Goal: Task Accomplishment & Management: Use online tool/utility

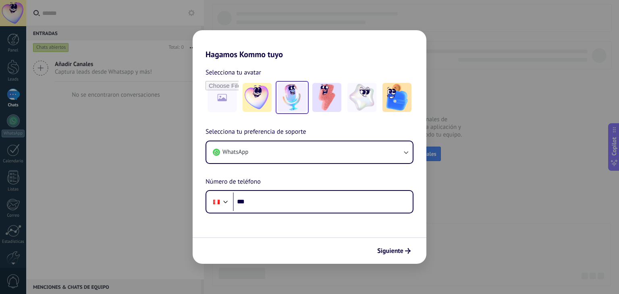
click at [294, 104] on img at bounding box center [292, 97] width 29 height 29
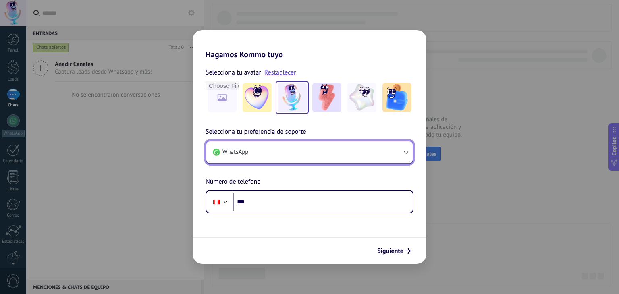
click at [294, 153] on button "WhatsApp" at bounding box center [309, 153] width 206 height 22
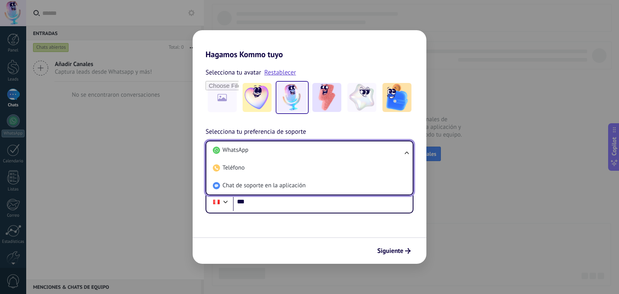
click at [294, 153] on li "WhatsApp" at bounding box center [308, 151] width 197 height 18
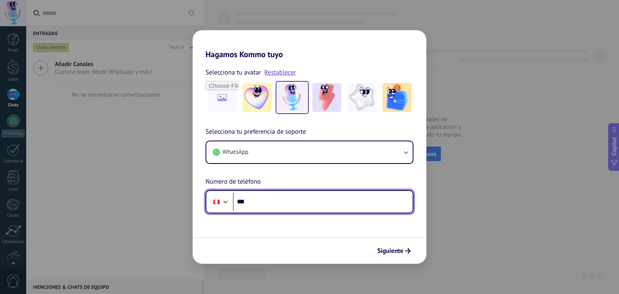
click at [284, 206] on input "***" at bounding box center [323, 202] width 180 height 19
type input "**********"
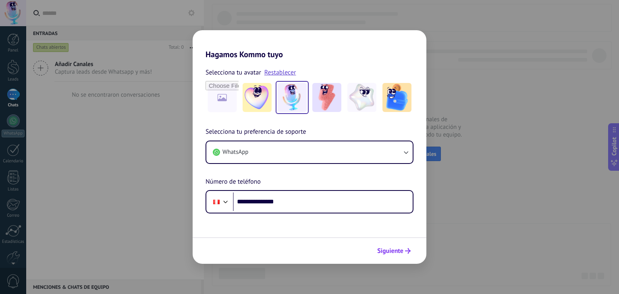
click at [392, 252] on span "Siguiente" at bounding box center [390, 251] width 26 height 6
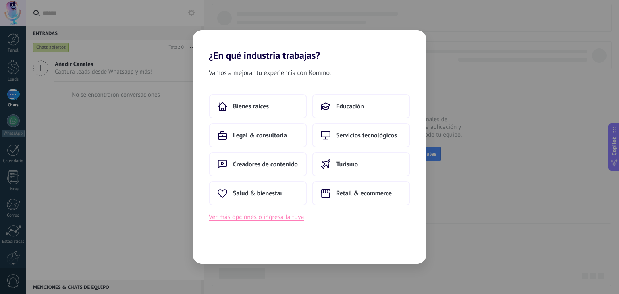
click at [270, 217] on button "Ver más opciones o ingresa la tuya" at bounding box center [256, 217] width 95 height 10
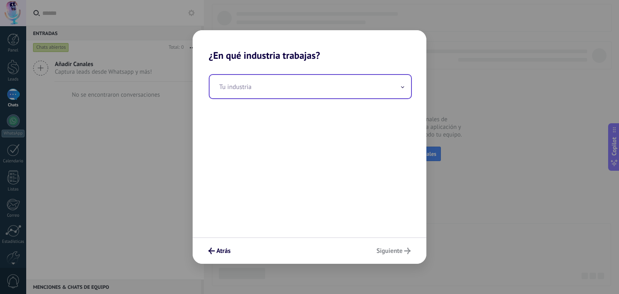
click at [264, 89] on input "text" at bounding box center [311, 86] width 202 height 23
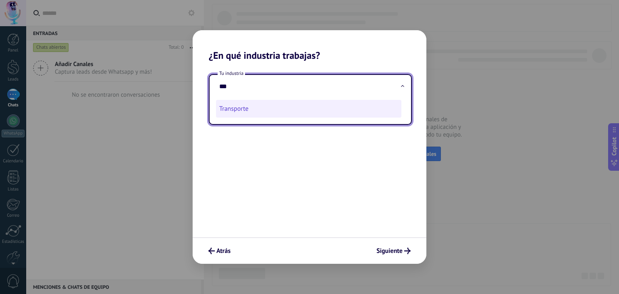
click at [263, 108] on li "Transporte" at bounding box center [309, 109] width 186 height 18
type input "**********"
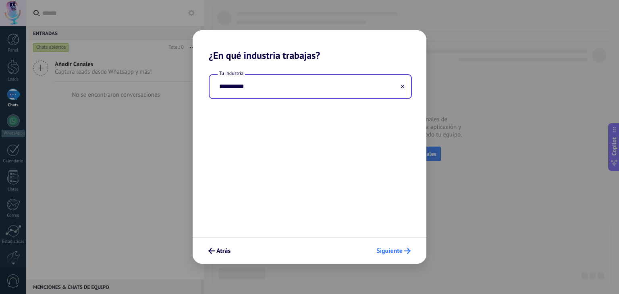
click at [397, 250] on span "Siguiente" at bounding box center [390, 251] width 26 height 6
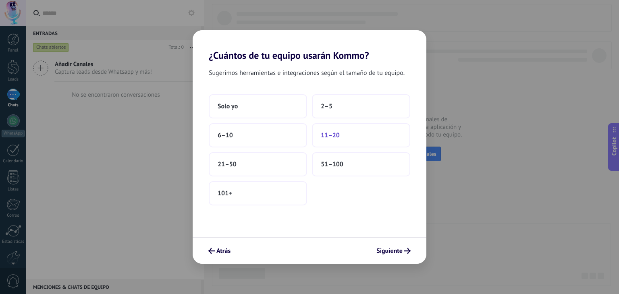
click at [336, 139] on span "11–20" at bounding box center [330, 135] width 19 height 8
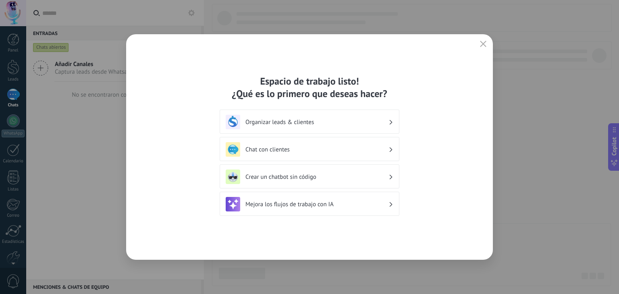
click at [381, 125] on h3 "Organizar leads & clientes" at bounding box center [317, 123] width 143 height 8
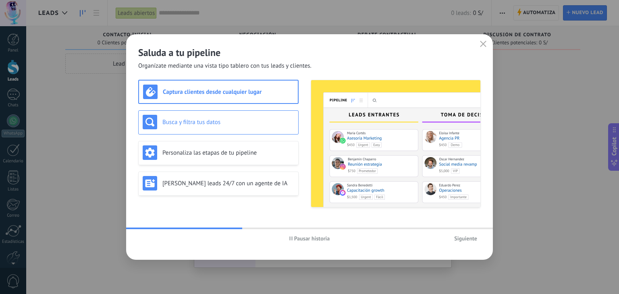
click at [222, 128] on div "Busca y filtra tus datos" at bounding box center [219, 122] width 152 height 15
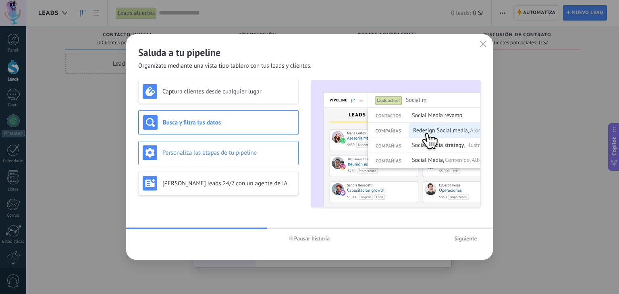
click at [223, 144] on div "Personaliza las etapas de tu pipeline" at bounding box center [218, 153] width 161 height 24
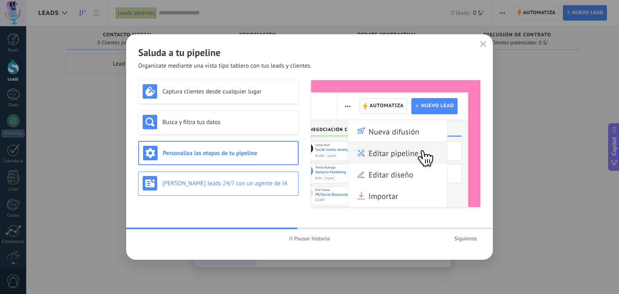
click at [228, 180] on h3 "[PERSON_NAME] leads 24/7 con un agente de IA" at bounding box center [229, 184] width 132 height 8
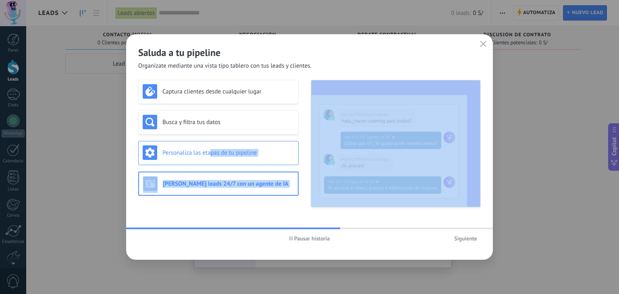
drag, startPoint x: 211, startPoint y: 149, endPoint x: 287, endPoint y: 142, distance: 76.2
click at [308, 151] on div "Captura clientes desde cualquier lugar Busca y filtra tus datos Personaliza las…" at bounding box center [309, 144] width 343 height 128
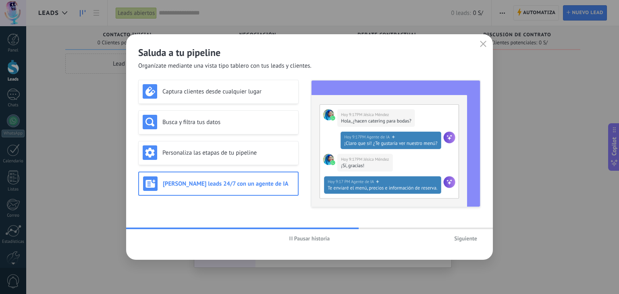
click at [192, 68] on span "Organízate mediante una vista tipo tablero con tus leads y clientes." at bounding box center [224, 66] width 173 height 8
click at [198, 90] on h3 "Captura clientes desde cualquier lugar" at bounding box center [229, 92] width 132 height 8
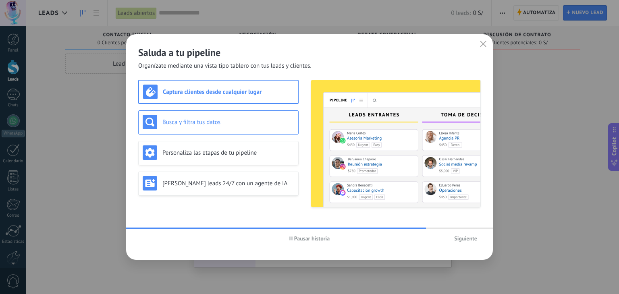
click at [215, 124] on h3 "Busca y filtra tus datos" at bounding box center [229, 123] width 132 height 8
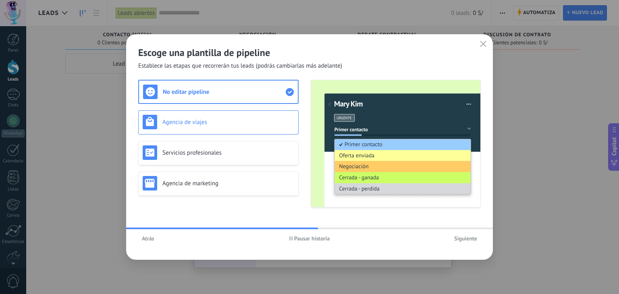
click at [226, 126] on div "Agencia de viajes" at bounding box center [219, 122] width 152 height 15
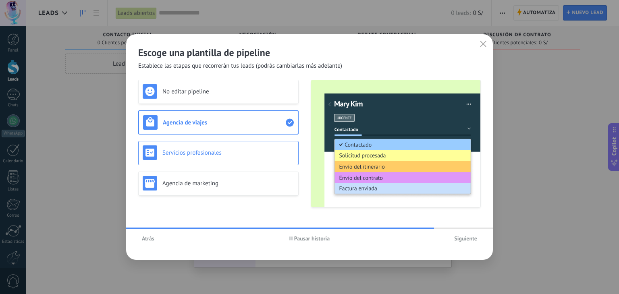
click at [223, 150] on h3 "Servicios profesionales" at bounding box center [229, 153] width 132 height 8
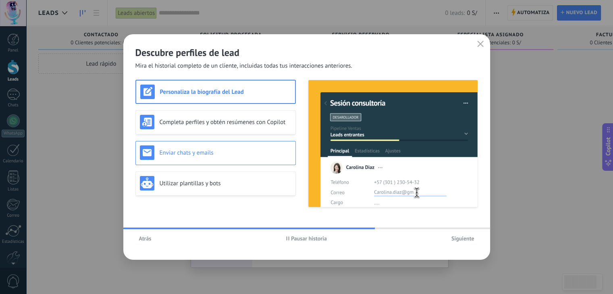
click at [203, 155] on h3 "Enviar chats y emails" at bounding box center [226, 153] width 132 height 8
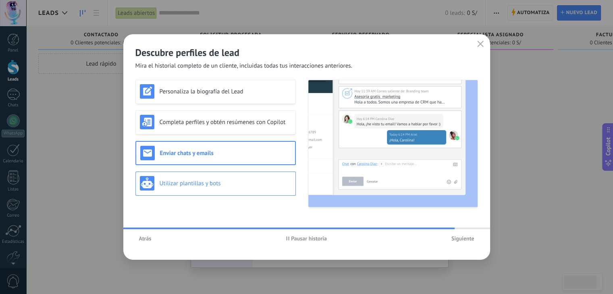
click at [197, 183] on h3 "Utilizar plantillas y bots" at bounding box center [226, 184] width 132 height 8
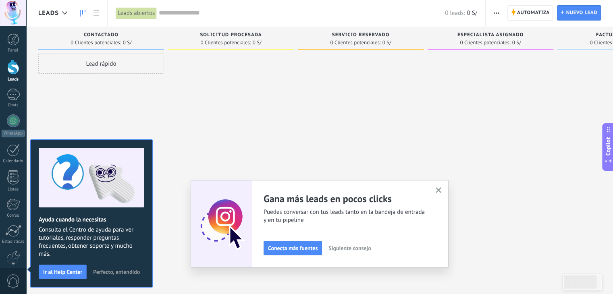
click at [110, 273] on span "Perfecto, entendido" at bounding box center [116, 272] width 47 height 6
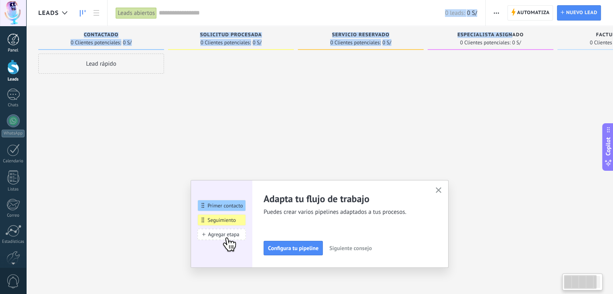
drag, startPoint x: 511, startPoint y: 38, endPoint x: 24, endPoint y: 42, distance: 487.2
click at [24, 42] on body ".abecls-1,.abecls-2{fill-rule:evenodd}.abecls-2{fill:#fff} .abhcls-1{fill:none}…" at bounding box center [306, 147] width 613 height 294
click at [16, 99] on div at bounding box center [13, 95] width 13 height 12
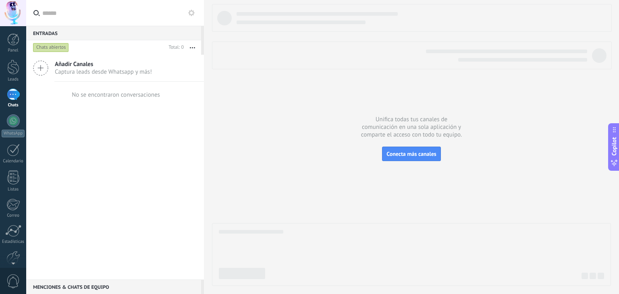
click at [42, 67] on icon at bounding box center [40, 67] width 15 height 15
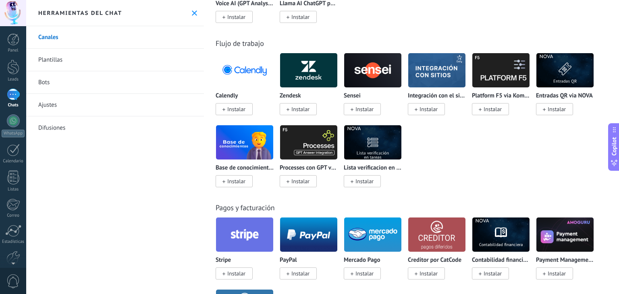
scroll to position [1250, 0]
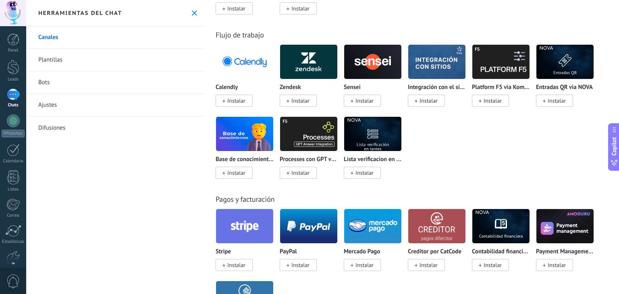
click at [60, 62] on link "Plantillas" at bounding box center [115, 60] width 178 height 23
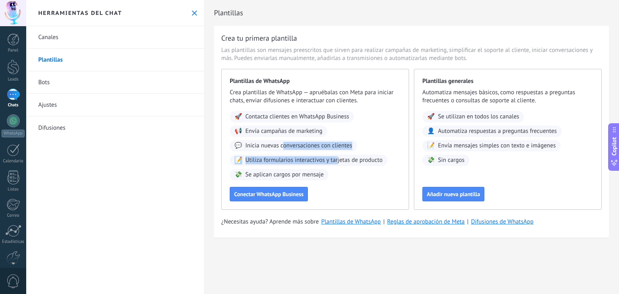
drag, startPoint x: 284, startPoint y: 146, endPoint x: 339, endPoint y: 159, distance: 56.9
click at [339, 159] on div "🚀 Contacta clientes en WhatsApp Business 📢 Envía campañas de marketing 💬 Inicia…" at bounding box center [315, 145] width 171 height 69
click at [271, 133] on span "Envía campañas de marketing" at bounding box center [284, 131] width 77 height 8
click at [17, 150] on div at bounding box center [13, 150] width 13 height 13
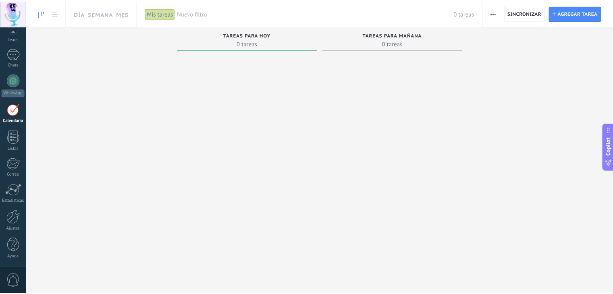
scroll to position [40, 0]
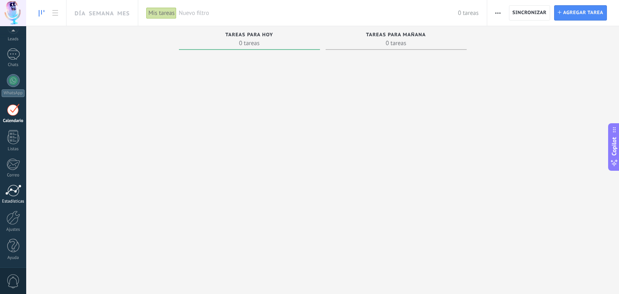
click at [18, 194] on div at bounding box center [13, 191] width 16 height 12
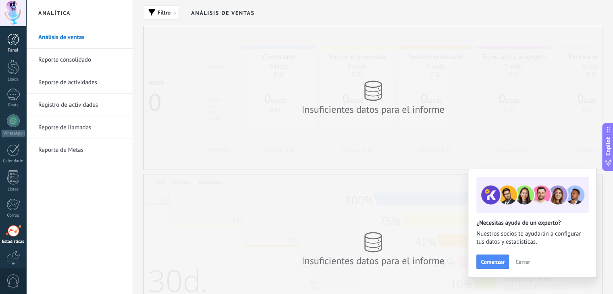
click at [19, 42] on link "Panel" at bounding box center [13, 43] width 26 height 20
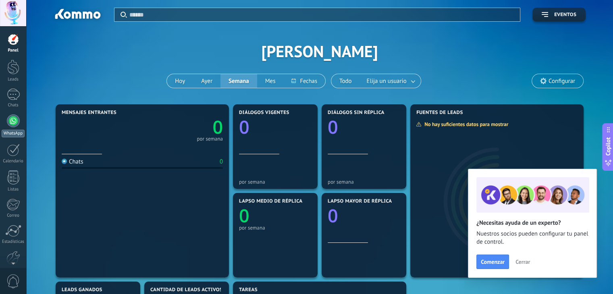
click at [10, 118] on div at bounding box center [13, 121] width 13 height 13
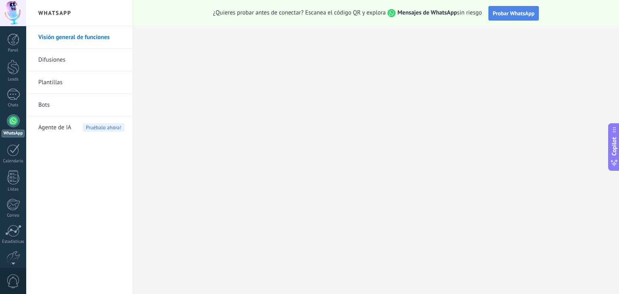
click at [498, 14] on span "Probar WhatsApp" at bounding box center [514, 13] width 42 height 7
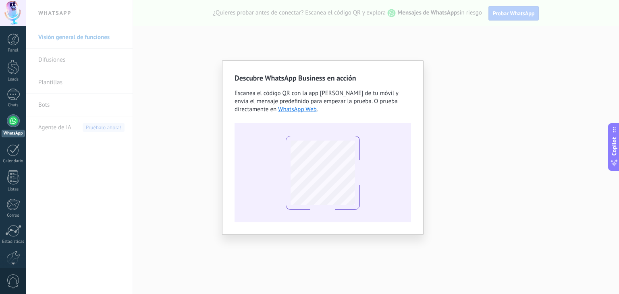
click at [394, 34] on div "Descubre WhatsApp Business en acción Escanea el código QR con la app [PERSON_NA…" at bounding box center [322, 147] width 593 height 294
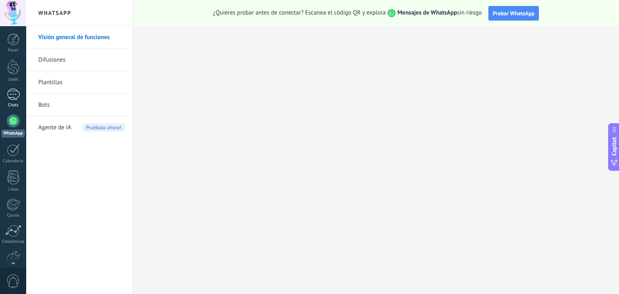
click at [17, 101] on link "Chats" at bounding box center [13, 98] width 26 height 19
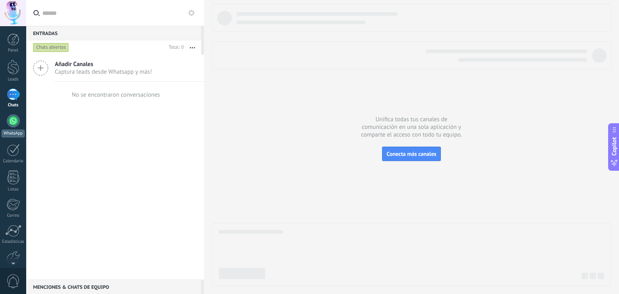
click at [16, 119] on div at bounding box center [13, 121] width 13 height 13
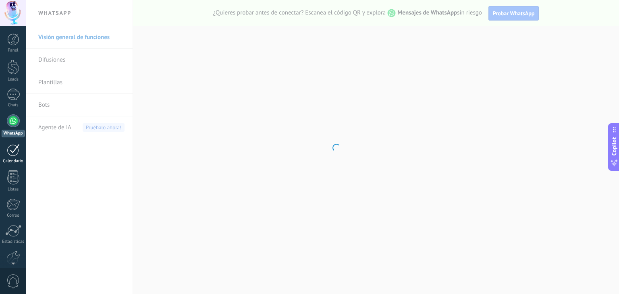
click at [16, 154] on div at bounding box center [13, 150] width 13 height 13
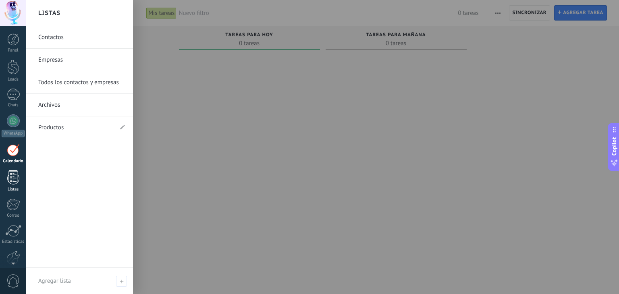
click at [14, 181] on div at bounding box center [13, 178] width 12 height 14
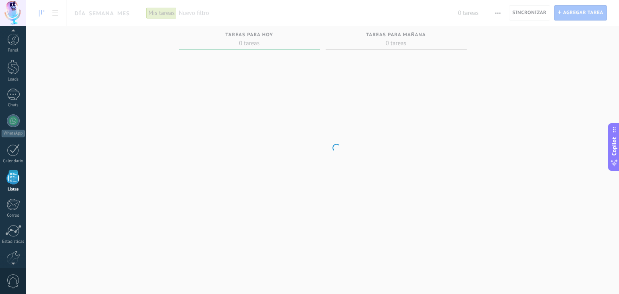
scroll to position [21, 0]
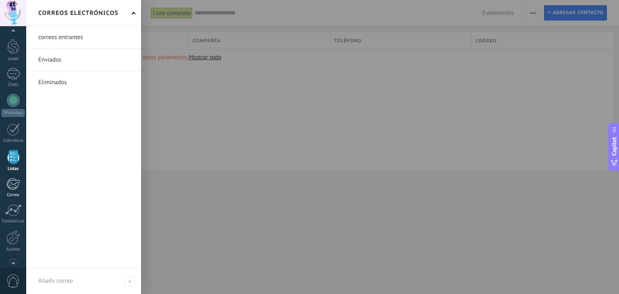
click at [14, 188] on div at bounding box center [12, 184] width 13 height 12
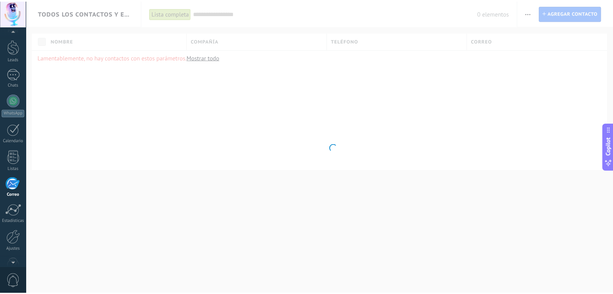
scroll to position [41, 0]
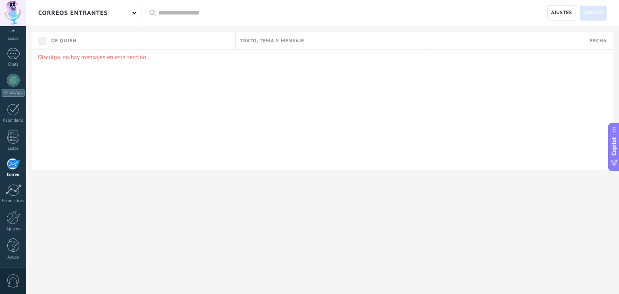
click at [133, 11] on span at bounding box center [135, 12] width 4 height 4
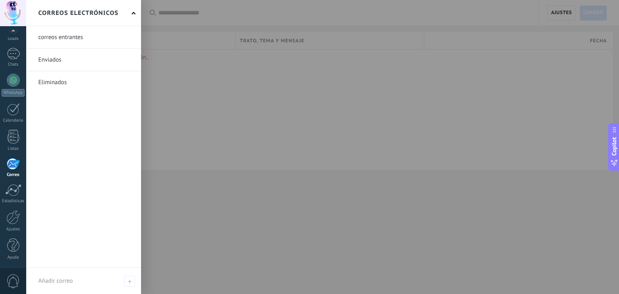
click at [133, 10] on div "Correos electrónicos" at bounding box center [83, 13] width 115 height 26
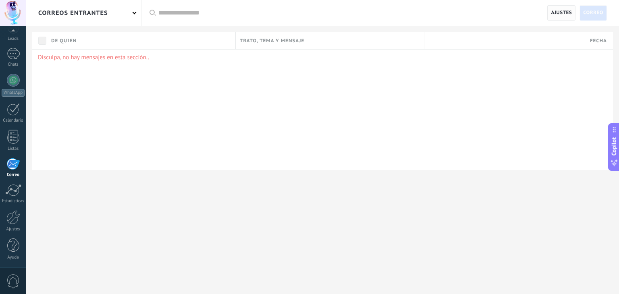
click at [565, 8] on span "Ajustes" at bounding box center [561, 13] width 21 height 15
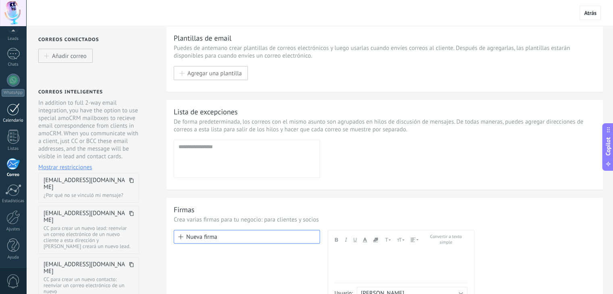
scroll to position [34, 0]
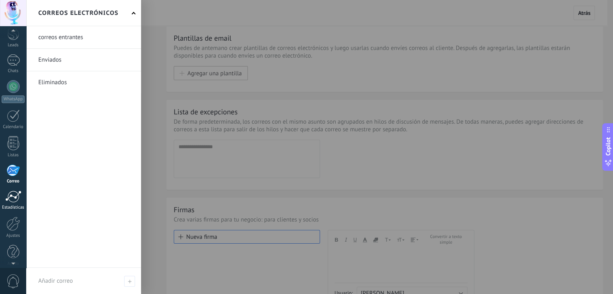
click at [7, 195] on div at bounding box center [13, 197] width 16 height 12
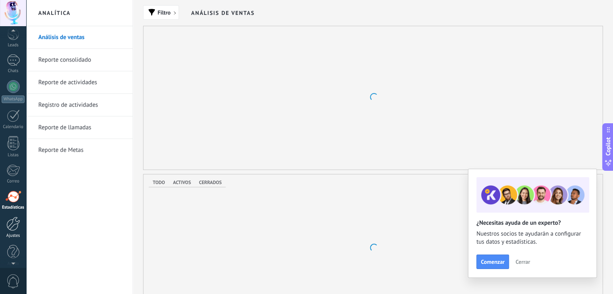
click at [12, 224] on div at bounding box center [13, 224] width 14 height 14
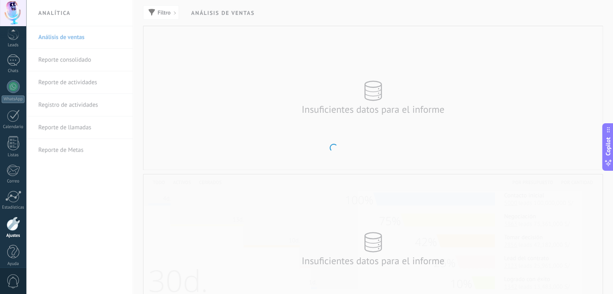
scroll to position [41, 0]
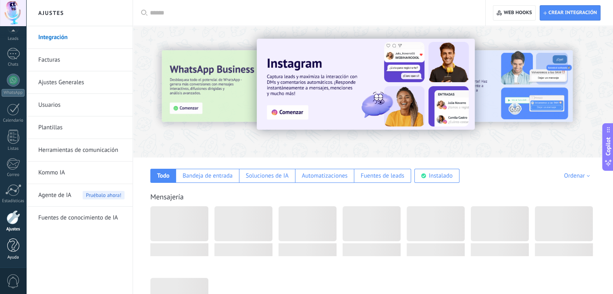
click at [12, 249] on div at bounding box center [13, 246] width 12 height 14
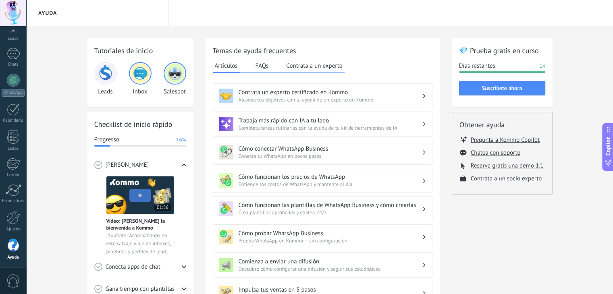
click at [261, 65] on button "FAQs" at bounding box center [262, 66] width 17 height 12
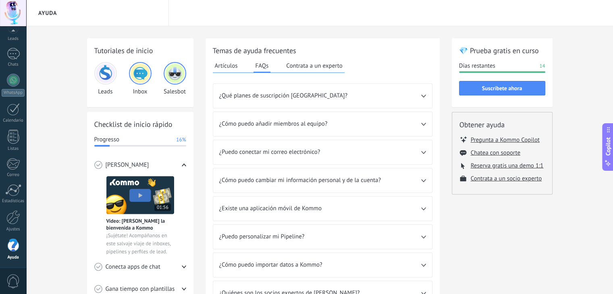
click at [426, 97] on div "¿Qué planes de suscripción [GEOGRAPHIC_DATA]?" at bounding box center [322, 96] width 219 height 24
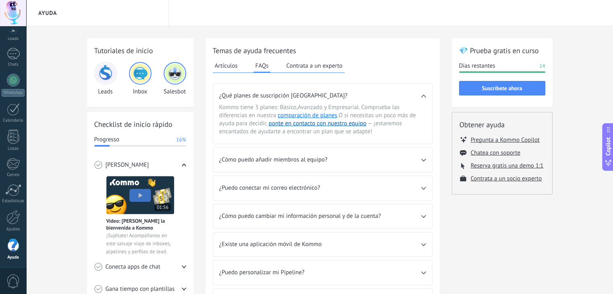
click at [385, 163] on span "¿Cómo puedo añadir miembros al equipo?" at bounding box center [320, 160] width 202 height 8
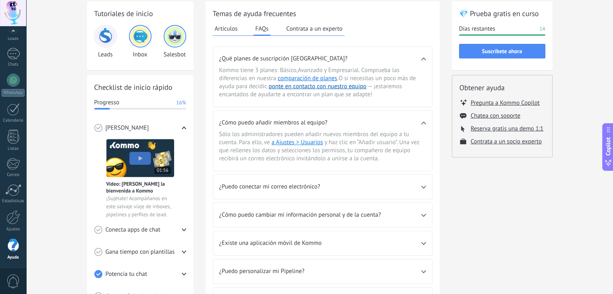
scroll to position [40, 0]
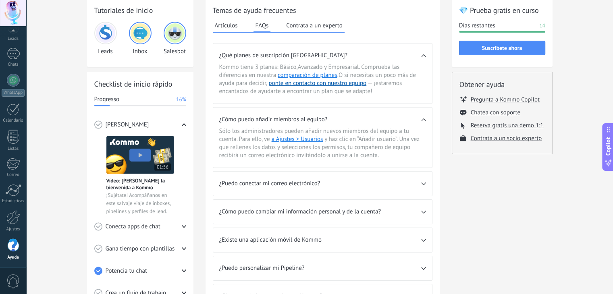
click at [349, 182] on span "¿Puedo conectar mi correo electrónico?" at bounding box center [320, 184] width 202 height 8
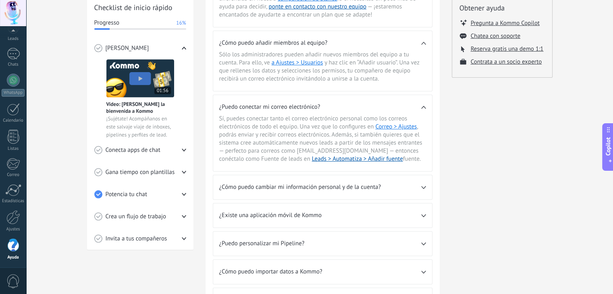
scroll to position [121, 0]
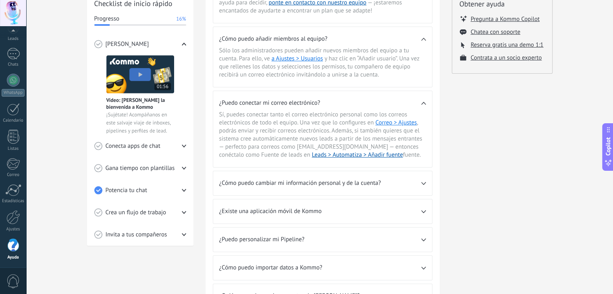
drag, startPoint x: 271, startPoint y: 117, endPoint x: 397, endPoint y: 153, distance: 131.0
click at [397, 153] on span "Sí, puedes conectar tanto el correo electrónico personal como los correos elect…" at bounding box center [322, 135] width 207 height 48
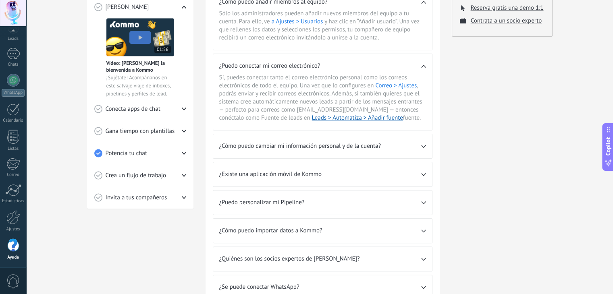
scroll to position [161, 0]
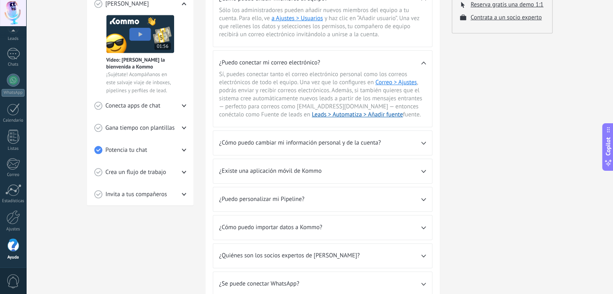
click at [339, 142] on span "¿Cómo puedo cambiar mi información personal y de la cuenta?" at bounding box center [320, 143] width 202 height 8
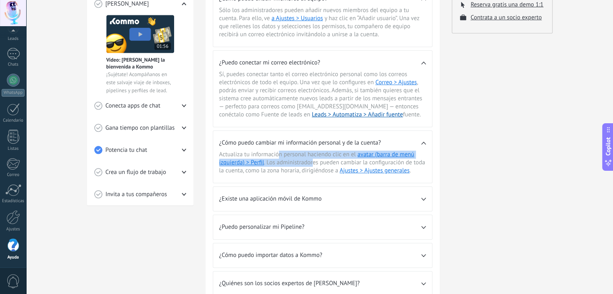
drag, startPoint x: 281, startPoint y: 151, endPoint x: 314, endPoint y: 162, distance: 33.9
click at [314, 162] on span "Actualiza tu información personal haciendo clic en el avatar (barra de menú izq…" at bounding box center [322, 163] width 207 height 24
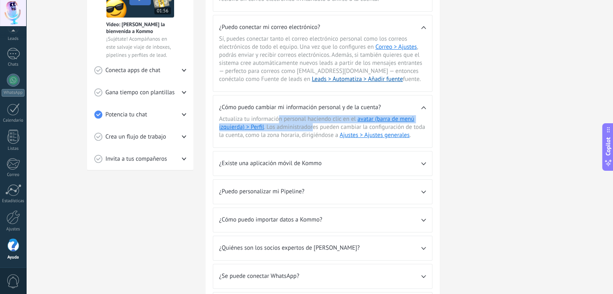
scroll to position [202, 0]
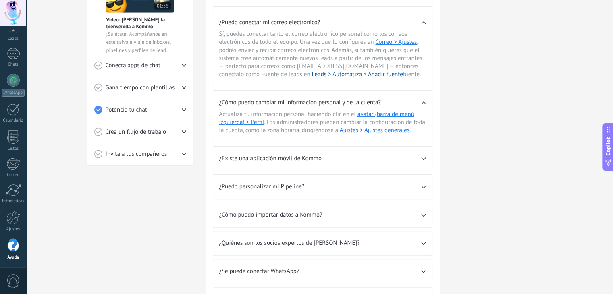
click at [304, 164] on div "¿Existe una aplicación móvil de Kommo" at bounding box center [322, 159] width 219 height 24
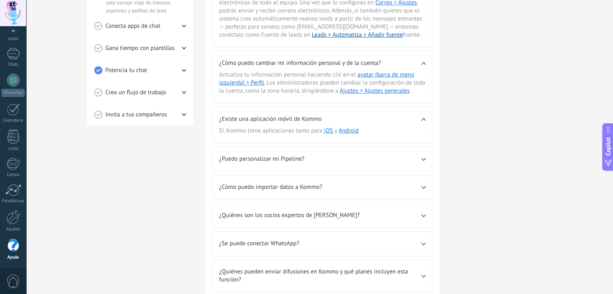
scroll to position [242, 0]
click at [235, 162] on div "¿Puedo personalizar mi Pipeline?" at bounding box center [322, 158] width 219 height 24
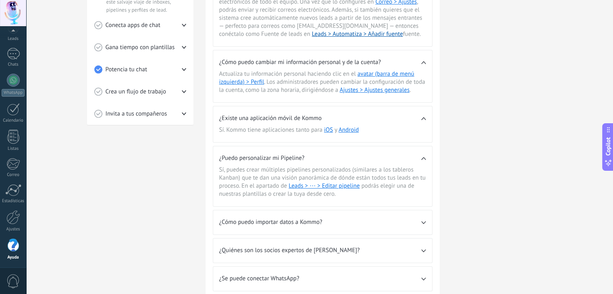
scroll to position [363, 0]
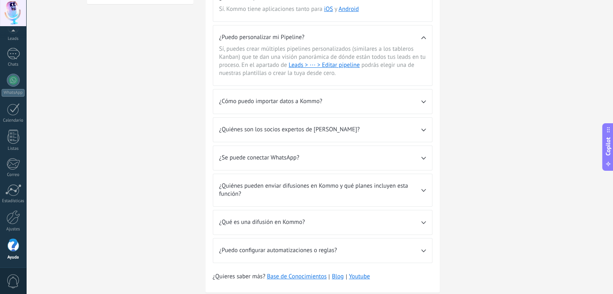
click at [252, 108] on div "¿Cómo puedo importar datos a Kommo?" at bounding box center [322, 102] width 219 height 24
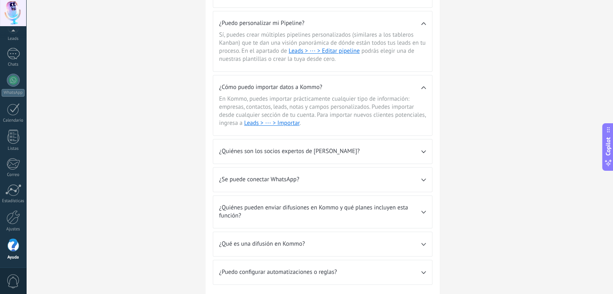
scroll to position [420, 0]
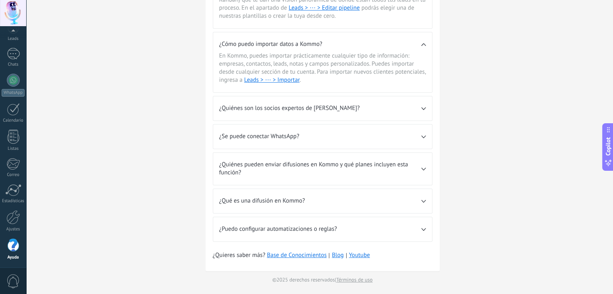
click at [248, 194] on div "¿Qué es una difusión en Kommo?" at bounding box center [322, 201] width 219 height 24
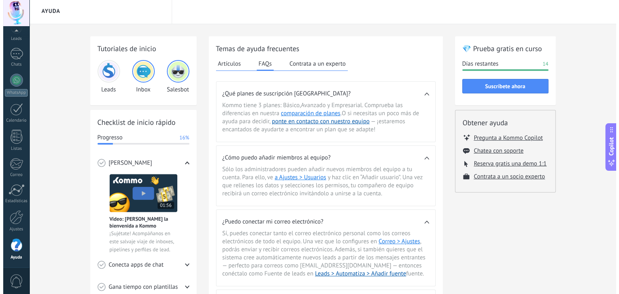
scroll to position [0, 0]
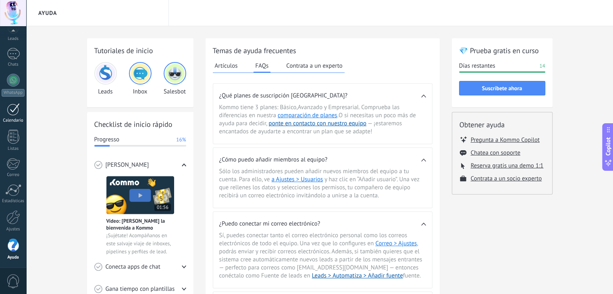
click at [7, 118] on div "Calendario" at bounding box center [13, 120] width 23 height 5
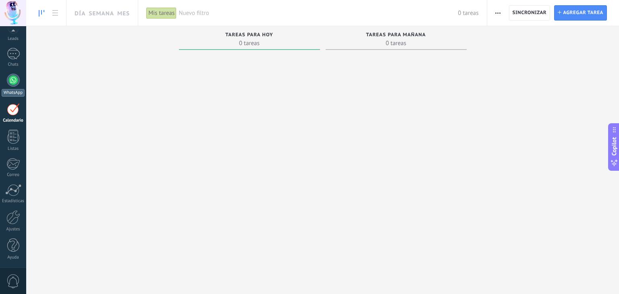
click at [11, 86] on div at bounding box center [13, 80] width 13 height 13
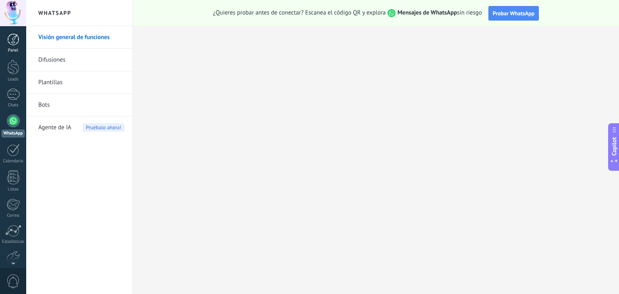
click at [16, 42] on div at bounding box center [13, 39] width 12 height 12
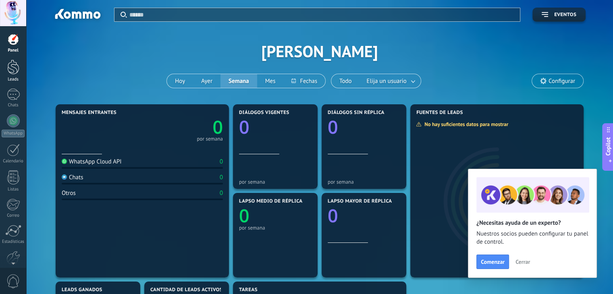
click at [10, 72] on div at bounding box center [13, 67] width 12 height 15
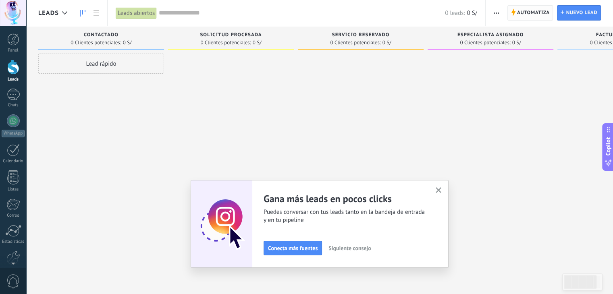
click at [538, 19] on span "Automatiza" at bounding box center [533, 13] width 33 height 15
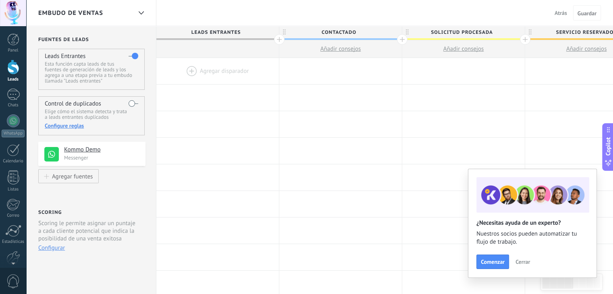
click at [10, 94] on div at bounding box center [13, 95] width 13 height 12
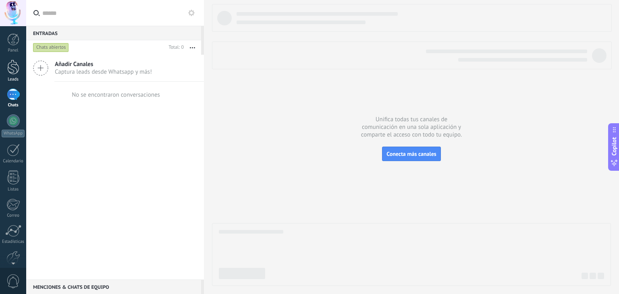
click at [16, 70] on div at bounding box center [13, 67] width 12 height 15
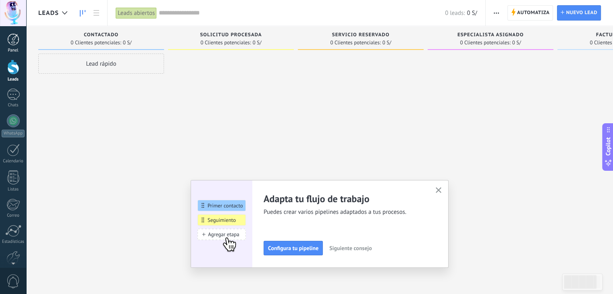
click at [15, 45] on div at bounding box center [13, 39] width 12 height 12
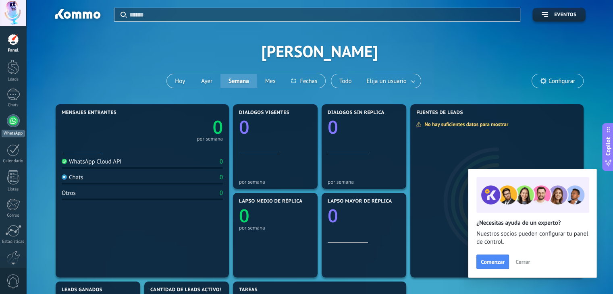
click at [15, 127] on div at bounding box center [13, 121] width 13 height 13
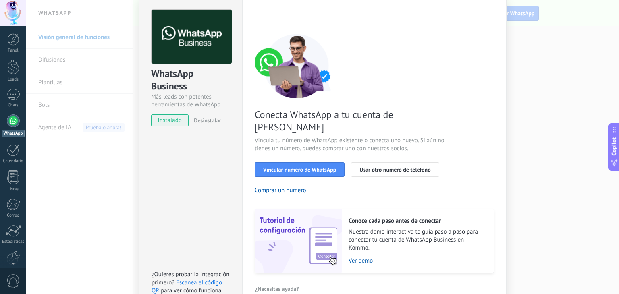
scroll to position [35, 0]
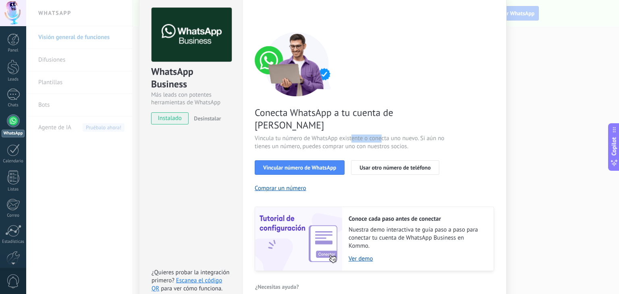
drag, startPoint x: 351, startPoint y: 126, endPoint x: 381, endPoint y: 128, distance: 29.9
click at [381, 135] on span "Vincula tu número de WhatsApp existente o conecta uno nuevo. Si aún no tienes u…" at bounding box center [351, 143] width 192 height 16
click at [347, 137] on span "Vincula tu número de WhatsApp existente o conecta uno nuevo. Si aún no tienes u…" at bounding box center [351, 143] width 192 height 16
drag, startPoint x: 331, startPoint y: 133, endPoint x: 389, endPoint y: 135, distance: 58.1
click at [389, 135] on span "Vincula tu número de WhatsApp existente o conecta uno nuevo. Si aún no tienes u…" at bounding box center [351, 143] width 192 height 16
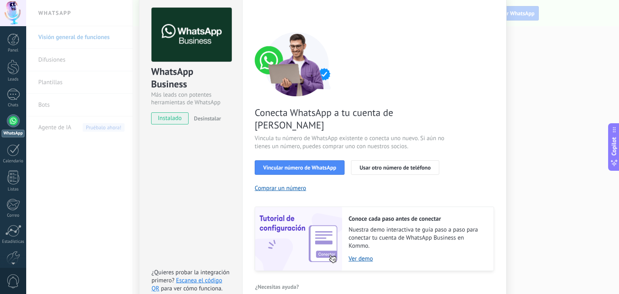
click at [404, 135] on span "Vincula tu número de WhatsApp existente o conecta uno nuevo. Si aún no tienes u…" at bounding box center [351, 143] width 192 height 16
click at [204, 121] on span "Desinstalar" at bounding box center [207, 118] width 27 height 7
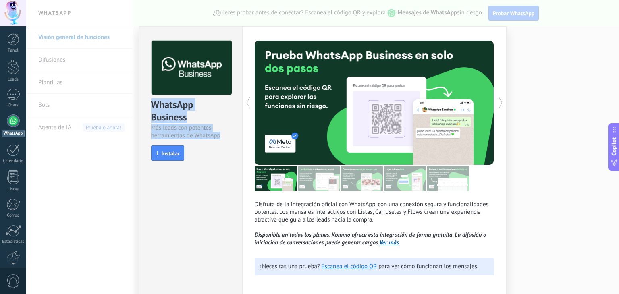
drag, startPoint x: 151, startPoint y: 104, endPoint x: 221, endPoint y: 137, distance: 76.5
click at [221, 137] on div "WhatsApp Business Más leads con potentes herramientas de WhatsApp" at bounding box center [190, 118] width 79 height 41
click at [221, 137] on div "Más leads con potentes herramientas de WhatsApp" at bounding box center [190, 131] width 79 height 15
drag, startPoint x: 221, startPoint y: 136, endPoint x: 150, endPoint y: 104, distance: 78.9
click at [154, 106] on div "WhatsApp Business Más leads con potentes herramientas de WhatsApp" at bounding box center [190, 118] width 79 height 41
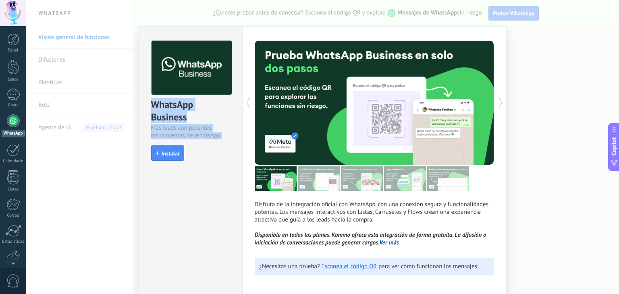
click at [151, 101] on div "WhatsApp Business" at bounding box center [190, 111] width 79 height 26
drag, startPoint x: 149, startPoint y: 101, endPoint x: 227, endPoint y: 138, distance: 85.9
click at [227, 138] on div "WhatsApp Business Más leads con potentes herramientas de WhatsApp" at bounding box center [190, 118] width 79 height 41
click at [227, 138] on div "Más leads con potentes herramientas de WhatsApp" at bounding box center [190, 131] width 79 height 15
drag, startPoint x: 223, startPoint y: 137, endPoint x: 150, endPoint y: 102, distance: 80.6
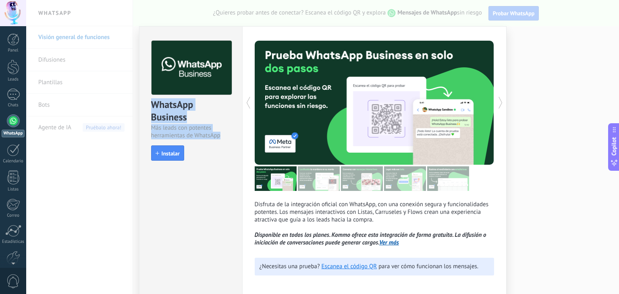
click at [151, 102] on div "WhatsApp Business Más leads con potentes herramientas de WhatsApp" at bounding box center [190, 118] width 79 height 41
click at [151, 102] on div "WhatsApp Business" at bounding box center [190, 111] width 79 height 26
drag, startPoint x: 150, startPoint y: 104, endPoint x: 223, endPoint y: 136, distance: 79.6
click at [223, 136] on div "WhatsApp Business Más leads con potentes herramientas de WhatsApp" at bounding box center [190, 118] width 79 height 41
click at [223, 137] on div "Más leads con potentes herramientas de WhatsApp" at bounding box center [190, 131] width 79 height 15
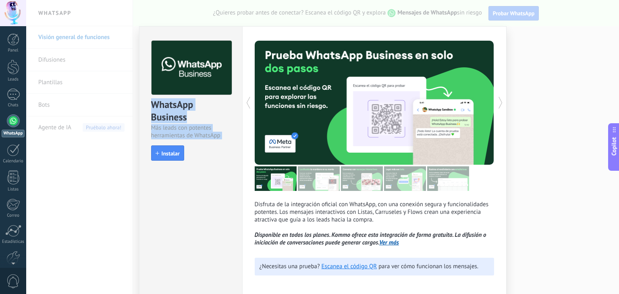
drag, startPoint x: 224, startPoint y: 137, endPoint x: 152, endPoint y: 106, distance: 77.5
click at [152, 106] on div "WhatsApp Business Más leads con potentes herramientas de WhatsApp" at bounding box center [190, 118] width 79 height 41
click at [153, 104] on div "WhatsApp Business" at bounding box center [190, 111] width 79 height 26
click at [220, 134] on div "Más leads con potentes herramientas de WhatsApp" at bounding box center [190, 131] width 79 height 15
drag, startPoint x: 225, startPoint y: 135, endPoint x: 150, endPoint y: 105, distance: 80.4
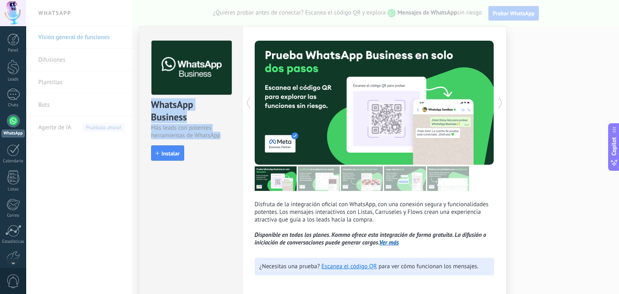
click at [151, 105] on div "WhatsApp Business Más leads con potentes herramientas de WhatsApp" at bounding box center [190, 118] width 79 height 41
click at [151, 105] on div "WhatsApp Business" at bounding box center [190, 111] width 79 height 26
drag, startPoint x: 151, startPoint y: 104, endPoint x: 226, endPoint y: 137, distance: 82.0
click at [226, 137] on div "WhatsApp Business Más leads con potentes herramientas de WhatsApp" at bounding box center [190, 118] width 79 height 41
click at [226, 136] on div "Más leads con potentes herramientas de WhatsApp" at bounding box center [190, 131] width 79 height 15
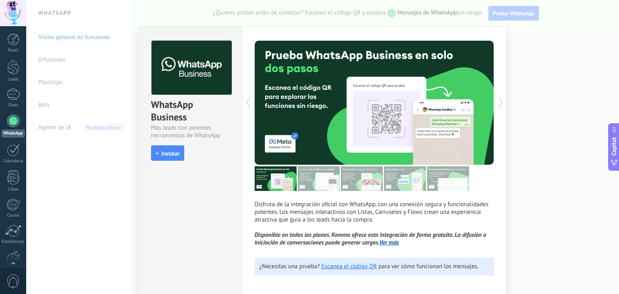
click at [245, 104] on icon at bounding box center [248, 103] width 8 height 16
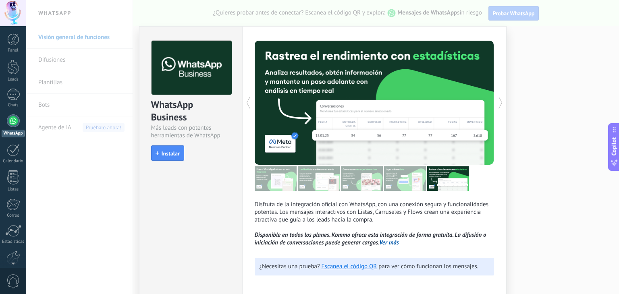
click at [245, 104] on icon at bounding box center [248, 103] width 8 height 16
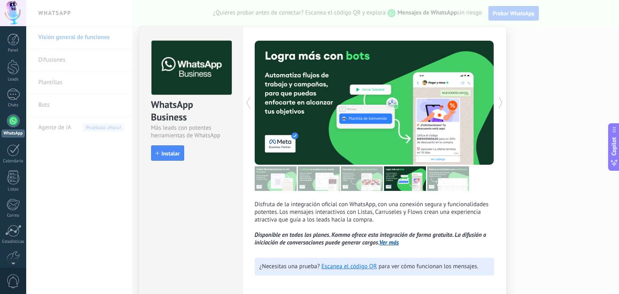
click at [245, 104] on icon at bounding box center [248, 103] width 8 height 16
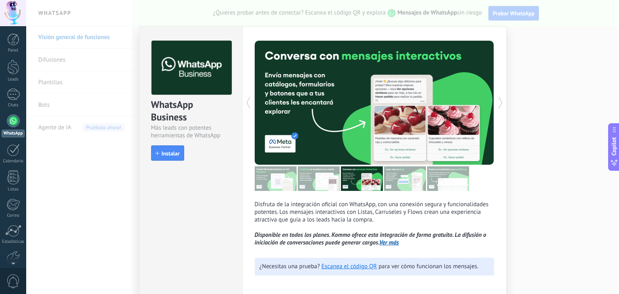
click at [245, 104] on icon at bounding box center [248, 103] width 8 height 16
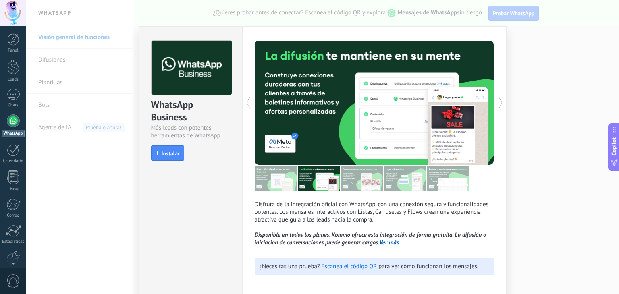
click at [245, 104] on icon at bounding box center [248, 103] width 8 height 16
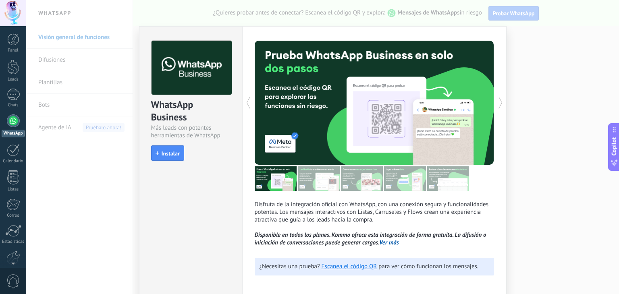
click at [245, 104] on icon at bounding box center [248, 103] width 8 height 16
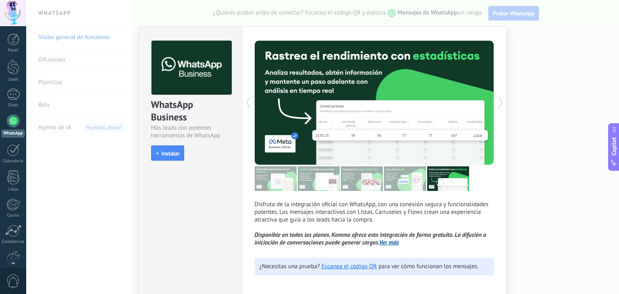
click at [245, 104] on icon at bounding box center [248, 103] width 8 height 16
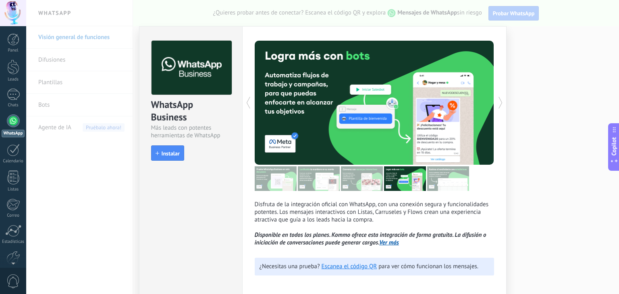
click at [245, 104] on icon at bounding box center [248, 103] width 8 height 16
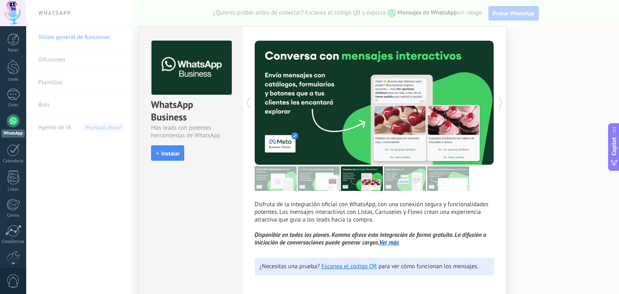
click at [245, 104] on icon at bounding box center [248, 103] width 8 height 16
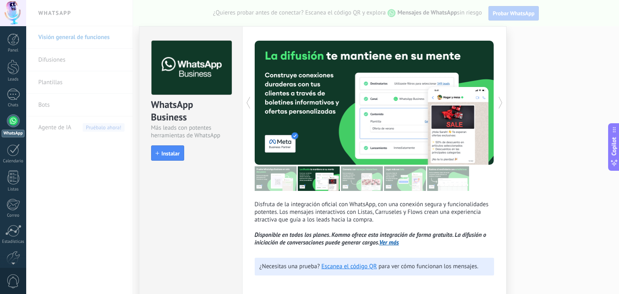
click at [549, 65] on div "WhatsApp Business Más leads con potentes herramientas de WhatsApp install Insta…" at bounding box center [322, 147] width 593 height 294
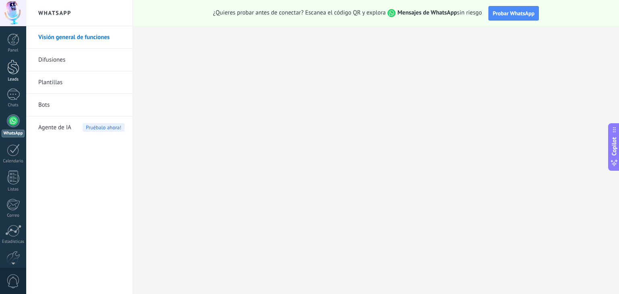
click at [15, 75] on link "Leads" at bounding box center [13, 71] width 26 height 23
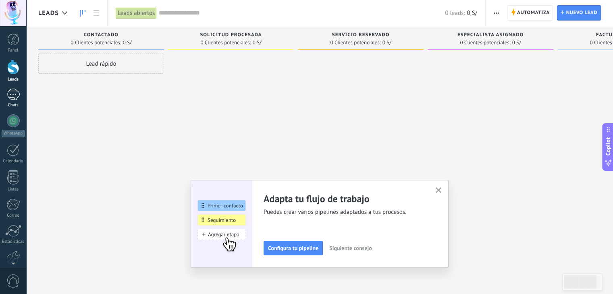
click at [15, 97] on div at bounding box center [13, 95] width 13 height 12
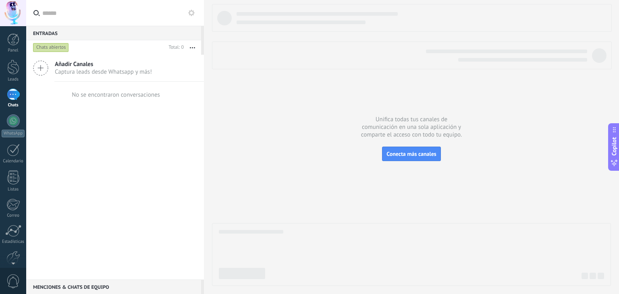
click at [45, 69] on icon at bounding box center [40, 67] width 15 height 15
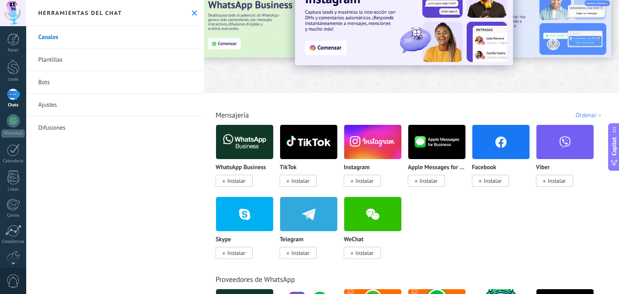
scroll to position [40, 0]
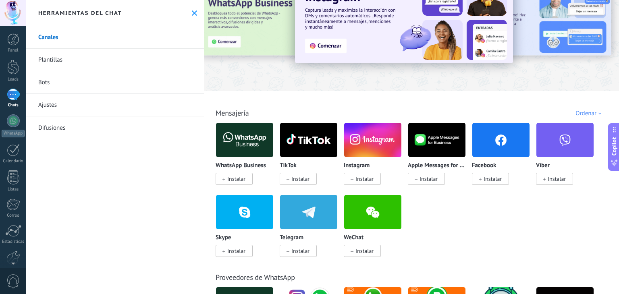
click at [497, 183] on span "Instalar" at bounding box center [493, 178] width 18 height 7
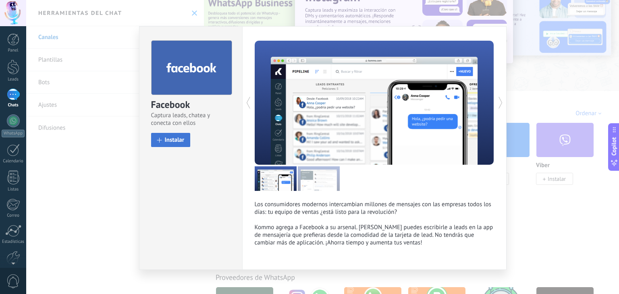
click at [180, 142] on span "Instalar" at bounding box center [175, 140] width 20 height 6
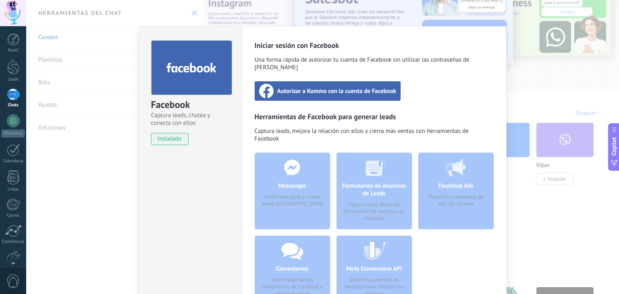
click at [317, 87] on span "Autorizar a Kommo con la cuenta de Facebook" at bounding box center [336, 91] width 119 height 8
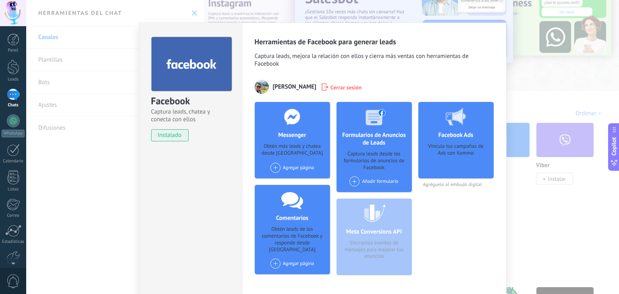
scroll to position [0, 0]
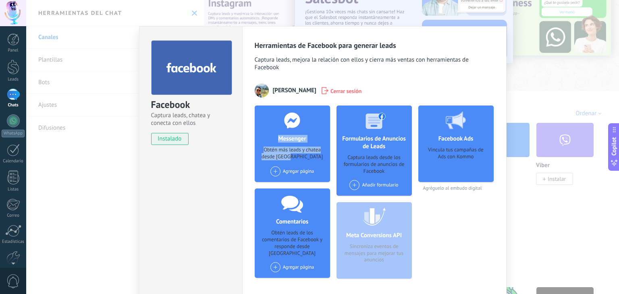
drag, startPoint x: 271, startPoint y: 136, endPoint x: 312, endPoint y: 158, distance: 46.6
click at [312, 158] on div "Messenger Obtén más leads y chatea desde Kommo Agregar página" at bounding box center [292, 144] width 75 height 77
click at [312, 158] on div "Obtén más leads y chatea desde [GEOGRAPHIC_DATA]" at bounding box center [292, 154] width 63 height 15
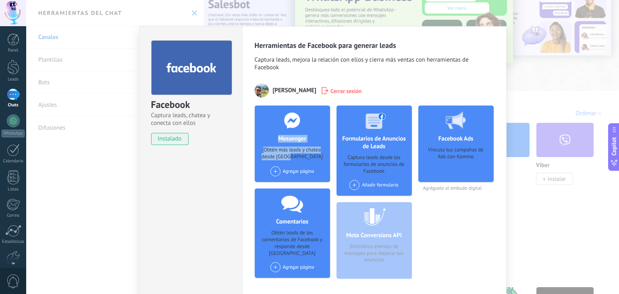
drag, startPoint x: 312, startPoint y: 158, endPoint x: 271, endPoint y: 138, distance: 45.8
click at [272, 138] on div "Messenger Obtén más leads y chatea desde Kommo Agregar página" at bounding box center [292, 144] width 75 height 77
click at [249, 142] on div "Herramientas de Facebook para generar leads Captura leads, mejora la relación c…" at bounding box center [374, 167] width 265 height 283
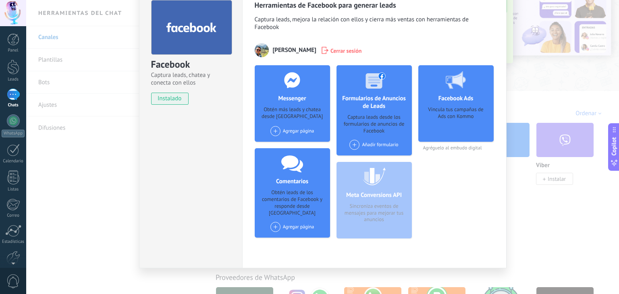
scroll to position [45, 0]
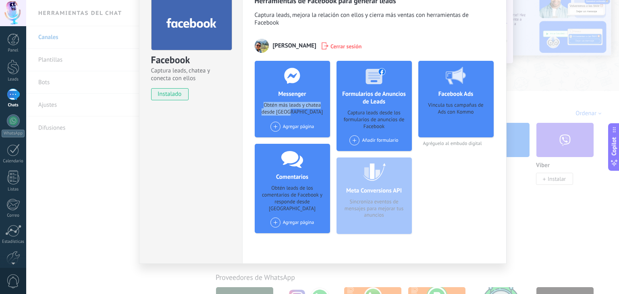
drag, startPoint x: 262, startPoint y: 106, endPoint x: 306, endPoint y: 116, distance: 45.0
click at [306, 116] on div "Obtén más leads y chatea desde [GEOGRAPHIC_DATA]" at bounding box center [292, 109] width 63 height 15
click at [302, 112] on div "Obtén más leads y chatea desde [GEOGRAPHIC_DATA]" at bounding box center [292, 109] width 63 height 15
drag, startPoint x: 313, startPoint y: 113, endPoint x: 262, endPoint y: 106, distance: 51.2
click at [262, 106] on div "Obtén más leads y chatea desde [GEOGRAPHIC_DATA]" at bounding box center [292, 109] width 63 height 15
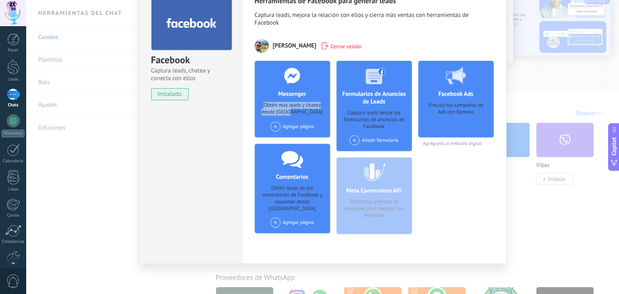
click at [292, 117] on div "Messenger Obtén más leads y chatea desde Kommo Agregar página" at bounding box center [292, 99] width 75 height 77
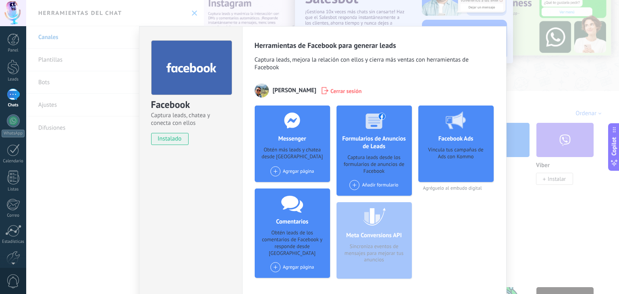
scroll to position [40, 0]
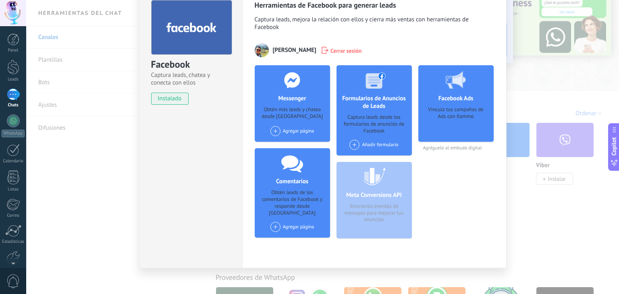
click at [276, 132] on span at bounding box center [276, 131] width 10 height 10
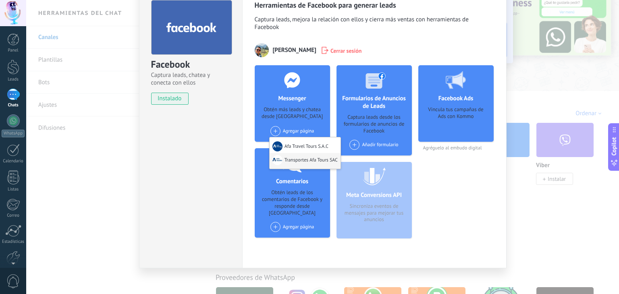
click at [293, 158] on div "Transportes Afa Tours SAC" at bounding box center [305, 161] width 71 height 16
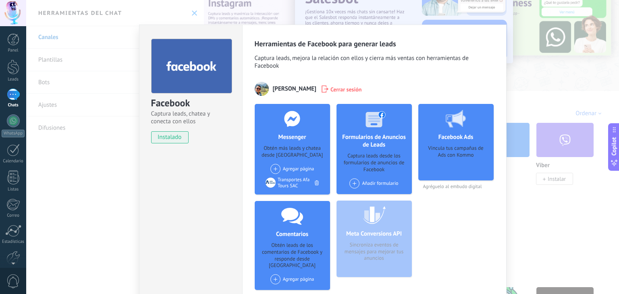
scroll to position [0, 0]
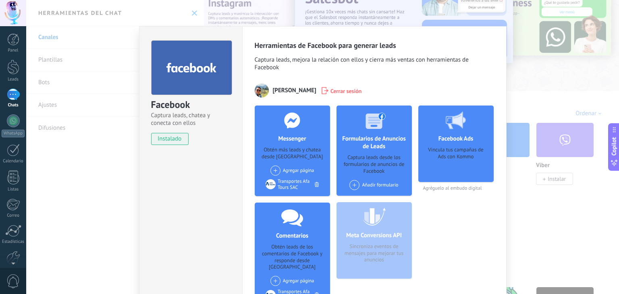
click at [275, 169] on span at bounding box center [276, 171] width 10 height 10
click at [283, 183] on div "Afa Travel Tours S.A.C" at bounding box center [301, 186] width 62 height 18
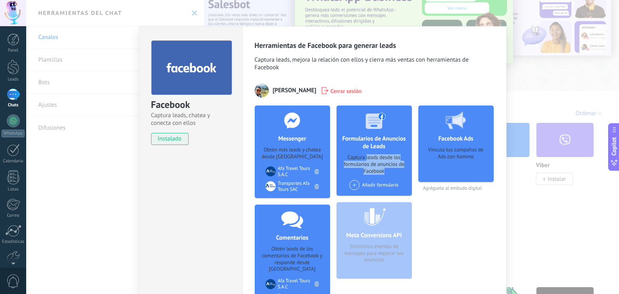
drag, startPoint x: 365, startPoint y: 158, endPoint x: 390, endPoint y: 172, distance: 29.2
click at [390, 172] on div "Captura leads desde los formularios de anuncios de Facebook" at bounding box center [374, 164] width 63 height 21
click at [352, 186] on span at bounding box center [355, 185] width 10 height 10
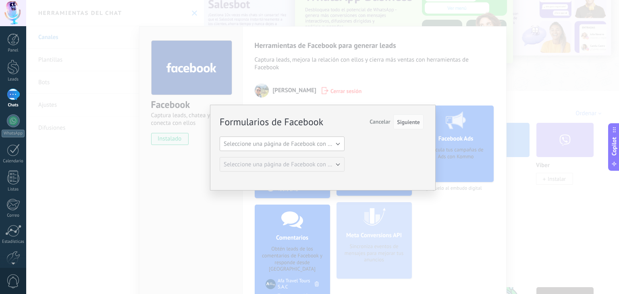
click at [328, 146] on span "Seleccione una página de Facebook con formas" at bounding box center [285, 144] width 122 height 8
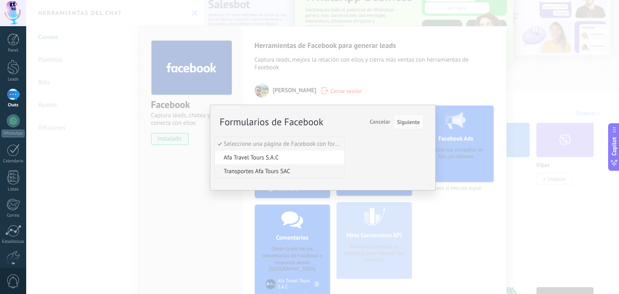
click at [296, 171] on span "Transportes Afa Tours SAC" at bounding box center [278, 172] width 127 height 8
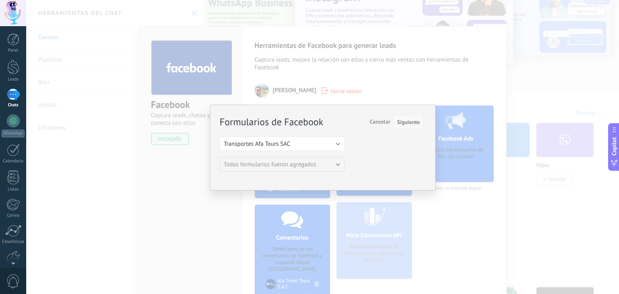
click at [409, 122] on span "Siguiente" at bounding box center [408, 122] width 23 height 6
click at [404, 123] on span "Siguiente" at bounding box center [408, 122] width 23 height 6
click at [311, 145] on button "Transportes Afa Tours SAC" at bounding box center [282, 144] width 125 height 15
click at [270, 159] on span "Afa Travel Tours S.A.C" at bounding box center [278, 158] width 127 height 8
click at [302, 144] on button "Afa Travel Tours S.A.C" at bounding box center [282, 144] width 125 height 15
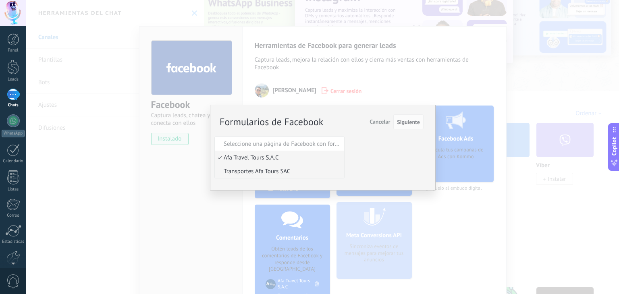
click at [273, 171] on span "Transportes Afa Tours SAC" at bounding box center [278, 172] width 127 height 8
click at [361, 157] on div "Formularios de Facebook Siguiente Cancelar Seleccione una página de Facebook co…" at bounding box center [322, 143] width 204 height 57
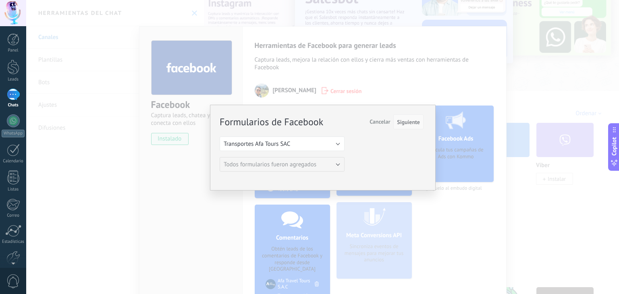
click at [407, 122] on span "Siguiente" at bounding box center [408, 122] width 23 height 6
click at [509, 133] on div "Formularios de Facebook Siguiente Cancelar Seleccione una página de Facebook co…" at bounding box center [322, 147] width 593 height 294
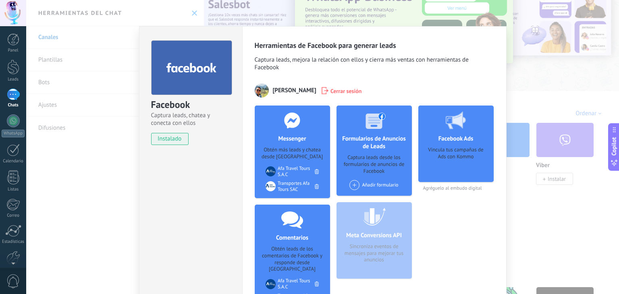
click at [164, 141] on span "instalado" at bounding box center [170, 139] width 37 height 12
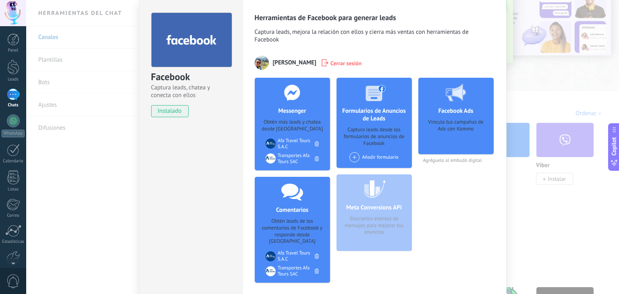
scroll to position [71, 0]
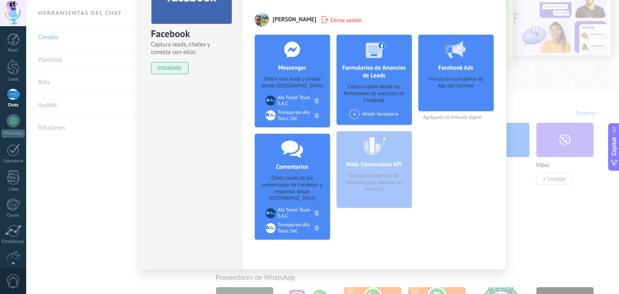
click at [509, 188] on div "Facebook Captura leads, chatea y conecta con ellos instalado Desinstalar Herram…" at bounding box center [322, 147] width 593 height 294
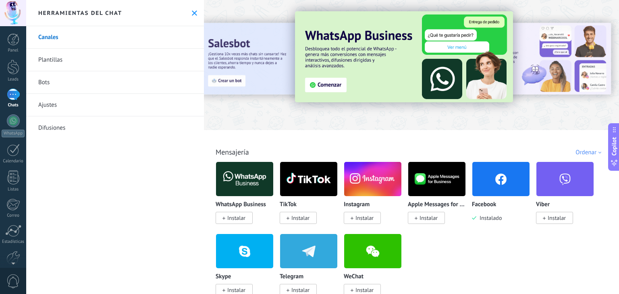
scroll to position [0, 0]
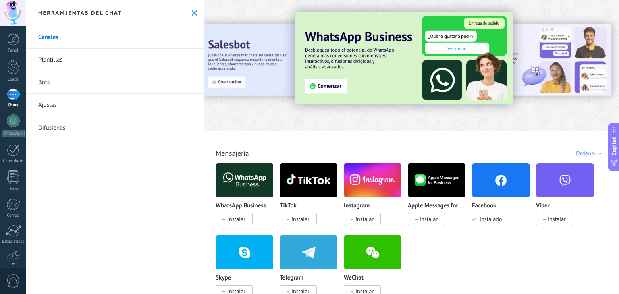
click at [15, 91] on div at bounding box center [13, 95] width 13 height 12
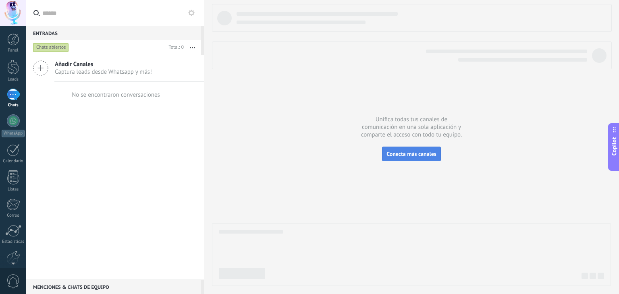
click at [409, 152] on span "Conecta más canales" at bounding box center [412, 153] width 50 height 7
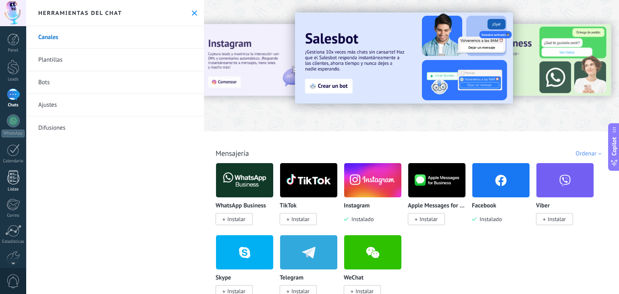
click at [10, 183] on div at bounding box center [13, 178] width 12 height 14
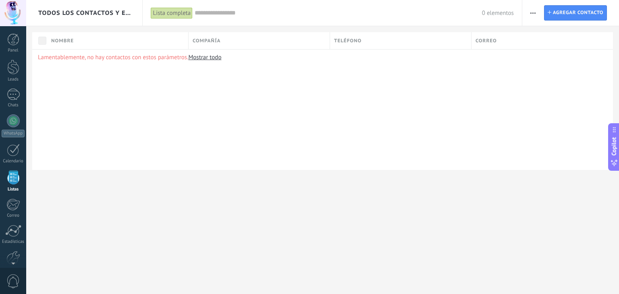
scroll to position [21, 0]
click at [201, 60] on link "Mostrar todo" at bounding box center [204, 58] width 33 height 8
click at [203, 58] on link "Mostrar todo" at bounding box center [204, 58] width 33 height 8
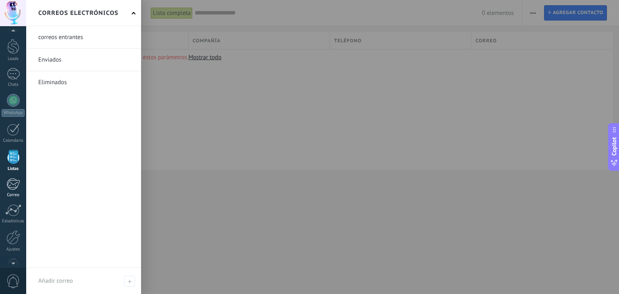
click at [10, 186] on div at bounding box center [12, 184] width 13 height 12
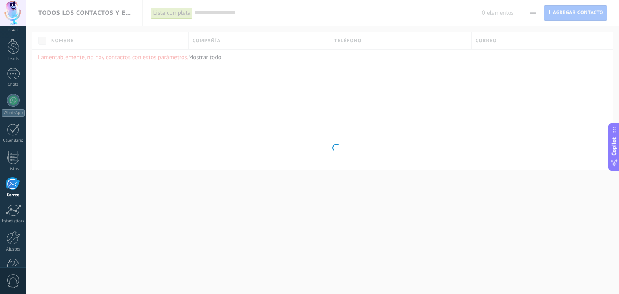
scroll to position [41, 0]
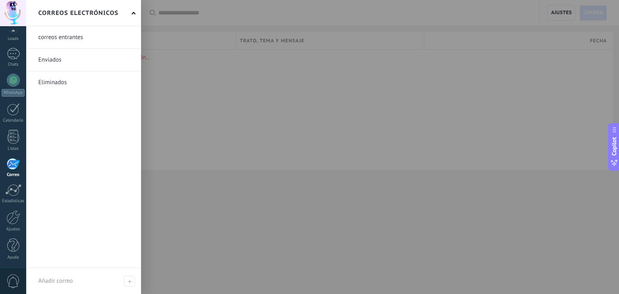
click at [80, 40] on link at bounding box center [83, 37] width 115 height 22
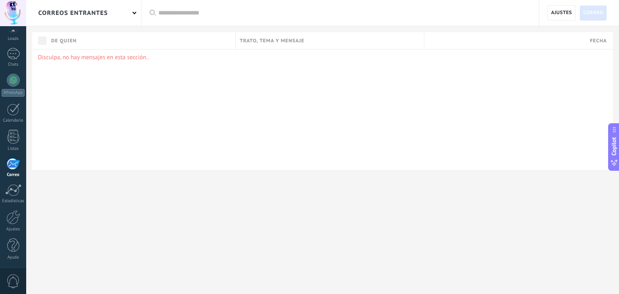
drag, startPoint x: 64, startPoint y: 57, endPoint x: 244, endPoint y: 60, distance: 179.9
click at [195, 61] on p "Disculpa, no hay mensajes en esta sección.." at bounding box center [323, 58] width 570 height 8
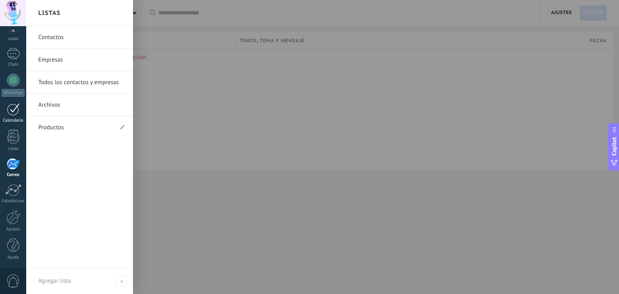
click at [13, 110] on div at bounding box center [13, 109] width 13 height 13
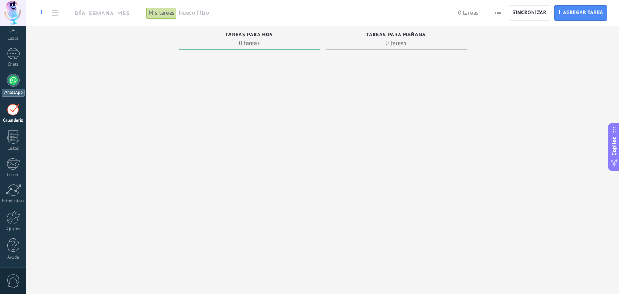
click at [12, 80] on div at bounding box center [13, 80] width 13 height 13
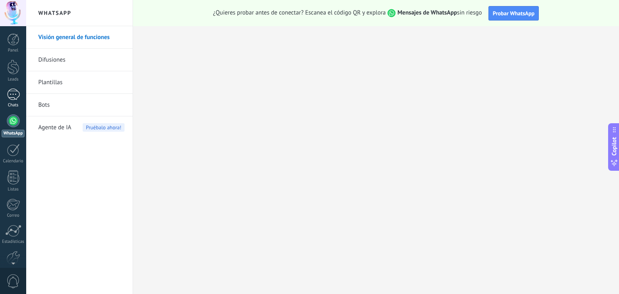
click at [14, 93] on div at bounding box center [13, 95] width 13 height 12
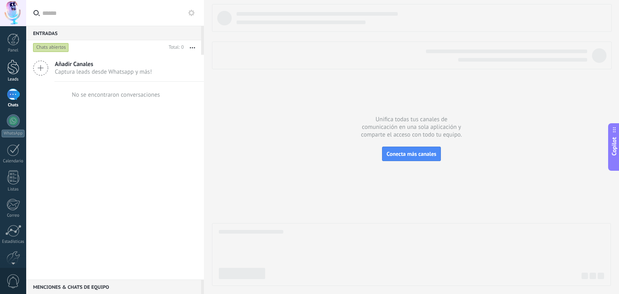
click at [12, 68] on div at bounding box center [13, 67] width 12 height 15
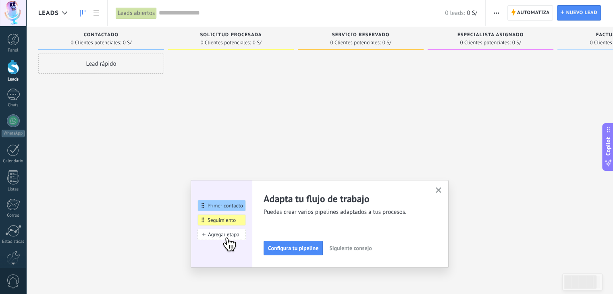
click at [342, 250] on span "Siguiente consejo" at bounding box center [350, 249] width 42 height 6
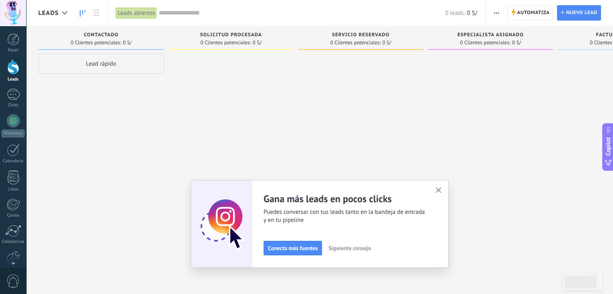
click at [343, 250] on span "Siguiente consejo" at bounding box center [350, 249] width 42 height 6
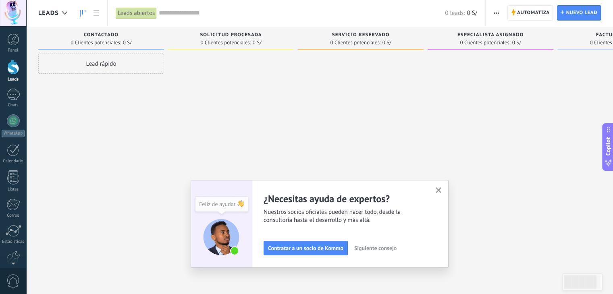
click at [369, 249] on span "Siguiente consejo" at bounding box center [375, 249] width 42 height 6
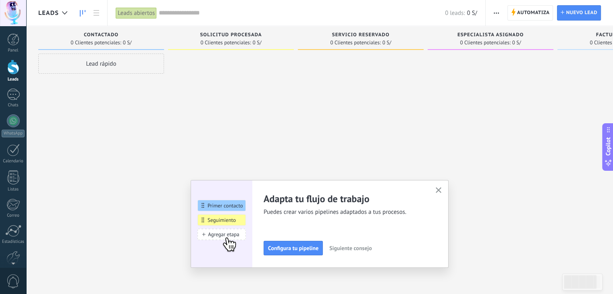
click at [369, 249] on span "Siguiente consejo" at bounding box center [350, 249] width 42 height 6
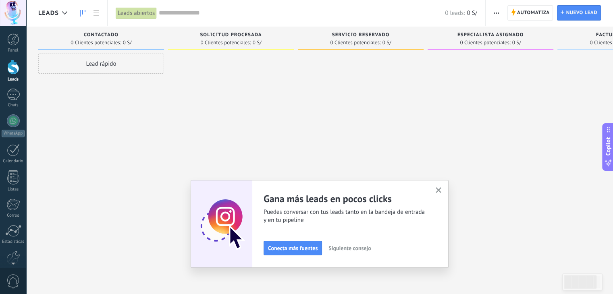
click at [369, 249] on span "Siguiente consejo" at bounding box center [350, 249] width 42 height 6
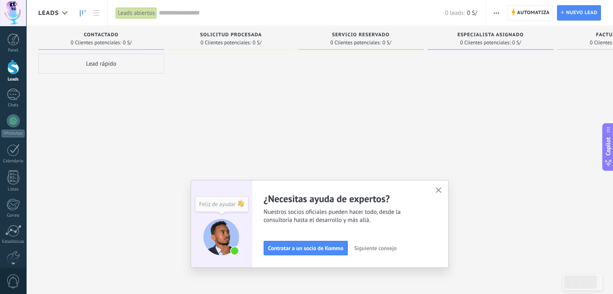
click at [369, 249] on span "Siguiente consejo" at bounding box center [375, 249] width 42 height 6
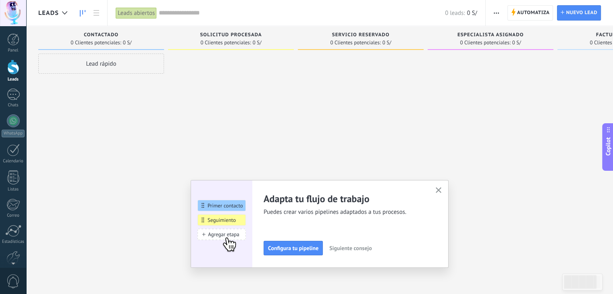
click at [441, 188] on icon "button" at bounding box center [439, 191] width 6 height 6
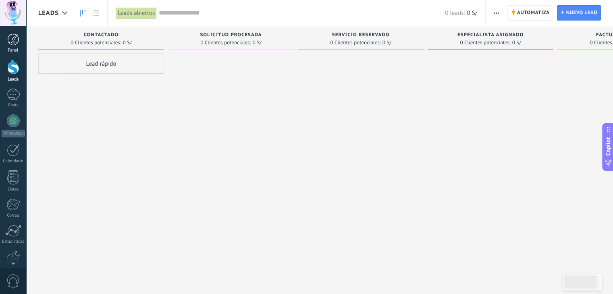
click at [11, 48] on div "Panel" at bounding box center [13, 50] width 23 height 5
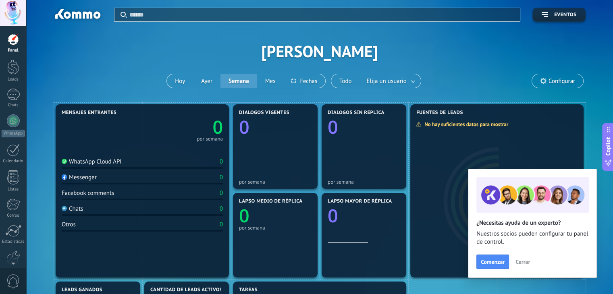
drag, startPoint x: 164, startPoint y: 163, endPoint x: 163, endPoint y: 158, distance: 4.5
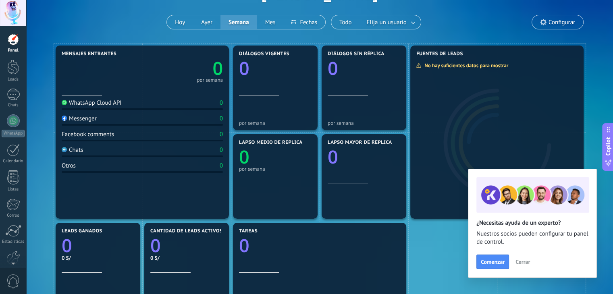
scroll to position [81, 0]
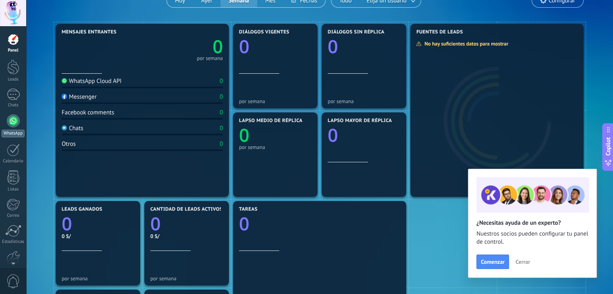
click at [10, 124] on div at bounding box center [13, 121] width 13 height 13
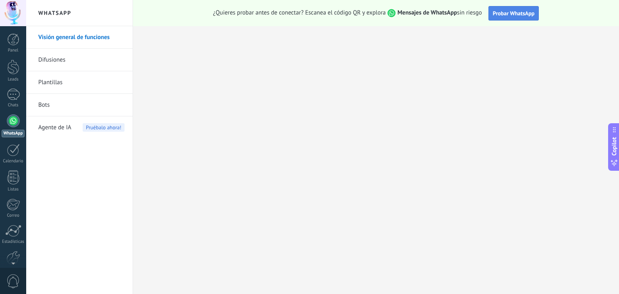
click at [535, 15] on span "Probar WhatsApp" at bounding box center [514, 13] width 42 height 7
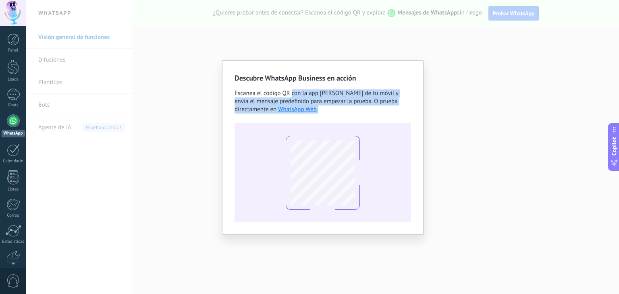
drag, startPoint x: 292, startPoint y: 92, endPoint x: 339, endPoint y: 110, distance: 49.8
click at [339, 110] on div "Escanea el código QR con la app [PERSON_NAME] de tu móvil y envía el mensaje pr…" at bounding box center [323, 102] width 177 height 24
click at [339, 109] on div "Escanea el código QR con la app [PERSON_NAME] de tu móvil y envía el mensaje pr…" at bounding box center [323, 102] width 177 height 24
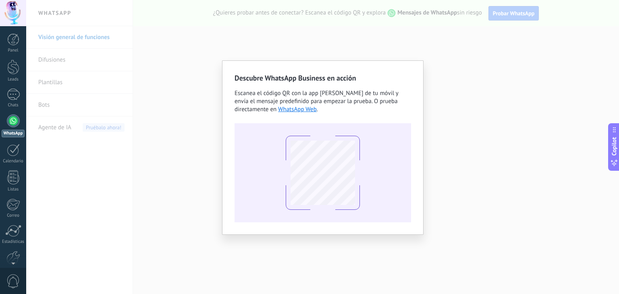
click at [432, 102] on div "Descubre WhatsApp Business en acción Escanea el código QR con la app [PERSON_NA…" at bounding box center [322, 147] width 593 height 294
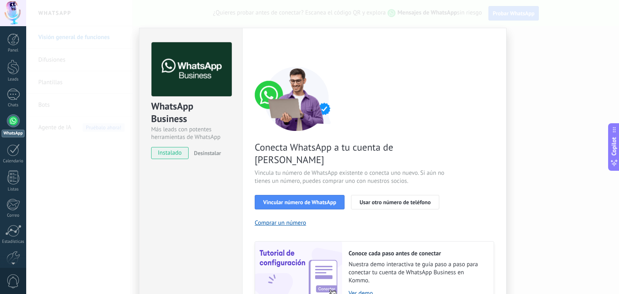
scroll to position [35, 0]
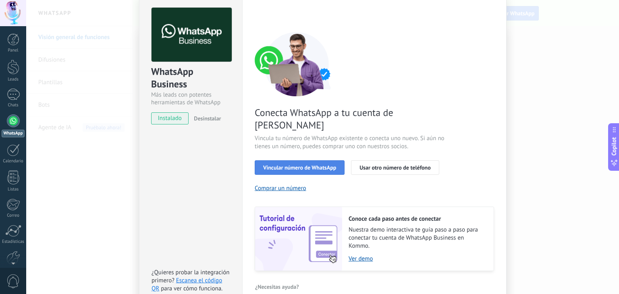
click at [305, 165] on span "Vincular número de WhatsApp" at bounding box center [299, 168] width 73 height 6
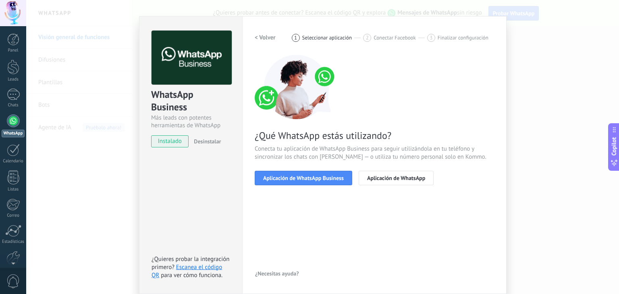
scroll to position [11, 0]
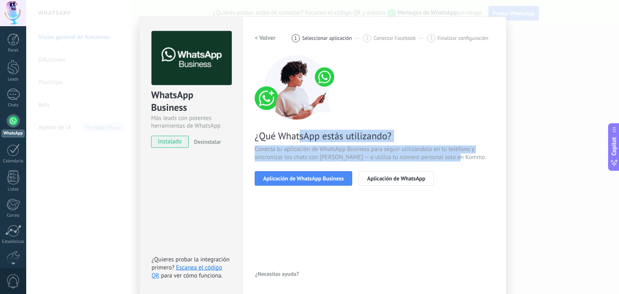
drag, startPoint x: 299, startPoint y: 136, endPoint x: 454, endPoint y: 159, distance: 157.3
click at [454, 162] on div "¿Qué WhatsApp estás utilizando? Conecta tu aplicación de WhatsApp Business para…" at bounding box center [375, 120] width 240 height 131
click at [454, 157] on span "Conecta tu aplicación de WhatsApp Business para seguir utilizándola en tu teléf…" at bounding box center [375, 154] width 240 height 16
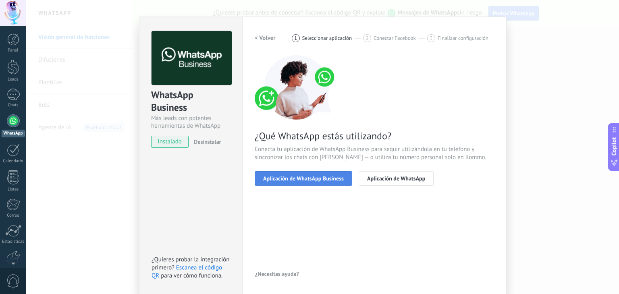
click at [334, 176] on span "Aplicación de WhatsApp Business" at bounding box center [303, 179] width 81 height 6
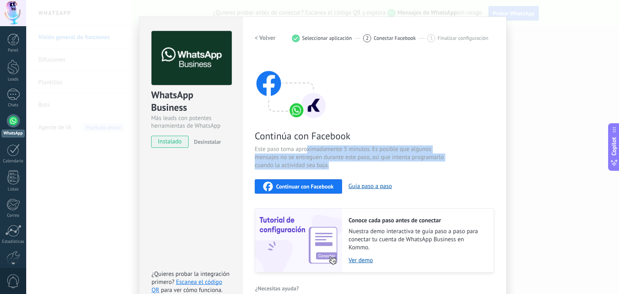
drag, startPoint x: 305, startPoint y: 149, endPoint x: 339, endPoint y: 162, distance: 36.4
click at [339, 162] on span "Este paso toma aproximadamente 5 minutos. Es posible que algunos mensajes no se…" at bounding box center [351, 158] width 192 height 24
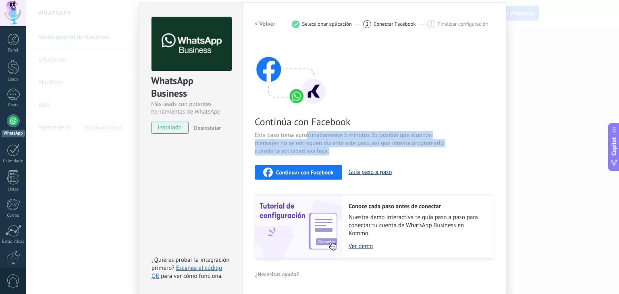
click at [328, 172] on span "Continuar con Facebook" at bounding box center [305, 173] width 58 height 6
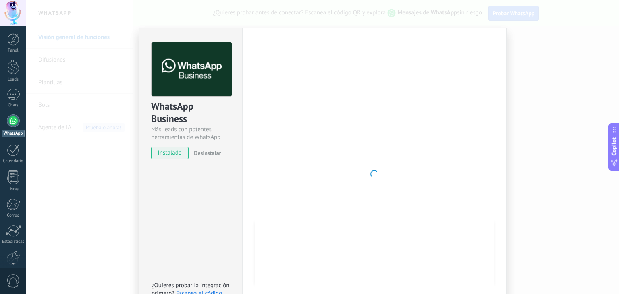
scroll to position [0, 0]
drag, startPoint x: 177, startPoint y: 155, endPoint x: 180, endPoint y: 140, distance: 15.1
click at [177, 154] on span "instalado" at bounding box center [170, 153] width 37 height 12
click at [180, 116] on div "WhatsApp Business" at bounding box center [190, 113] width 79 height 26
click at [16, 121] on div at bounding box center [13, 121] width 13 height 13
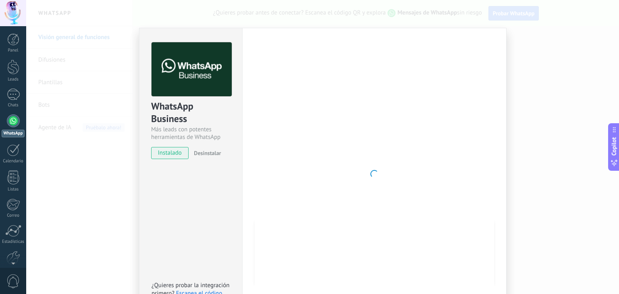
scroll to position [25, 0]
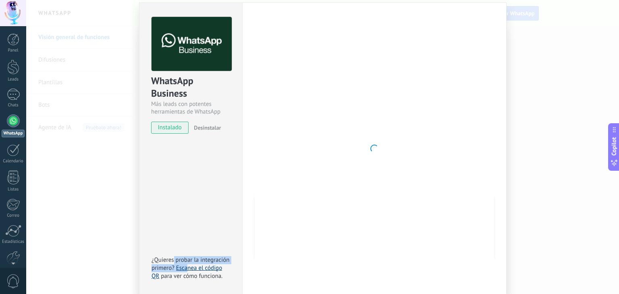
drag, startPoint x: 173, startPoint y: 257, endPoint x: 186, endPoint y: 267, distance: 15.9
click at [186, 267] on div "¿Quieres probar la integración primero? Escanea el código QR para ver cómo func…" at bounding box center [192, 268] width 81 height 24
click at [199, 223] on div "WhatsApp Business Más leads con potentes herramientas de WhatsApp instalado Des…" at bounding box center [190, 148] width 103 height 293
click at [9, 97] on div at bounding box center [13, 95] width 13 height 12
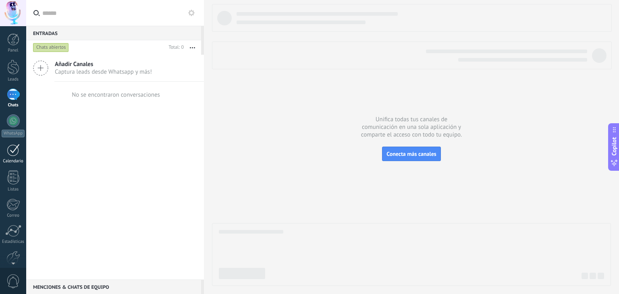
click at [15, 152] on div at bounding box center [13, 150] width 13 height 13
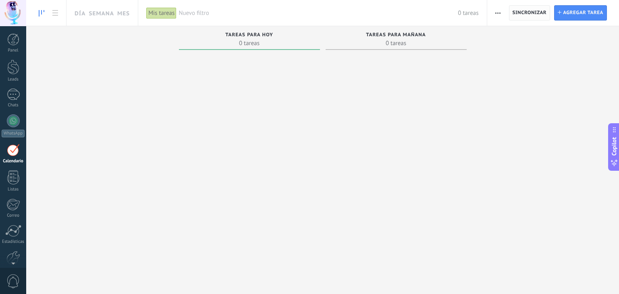
click at [536, 15] on span "Sincronizar" at bounding box center [530, 12] width 34 height 5
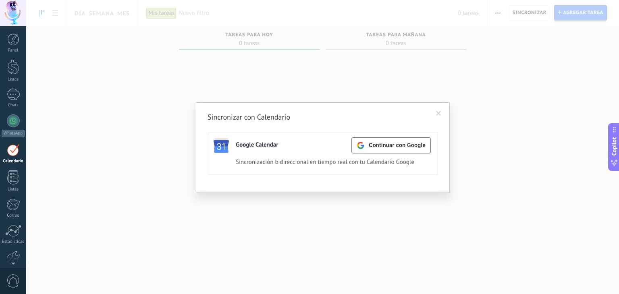
click at [441, 112] on span at bounding box center [438, 114] width 5 height 6
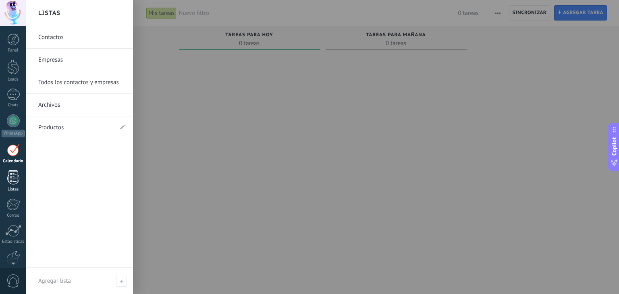
click at [13, 178] on div at bounding box center [13, 178] width 12 height 14
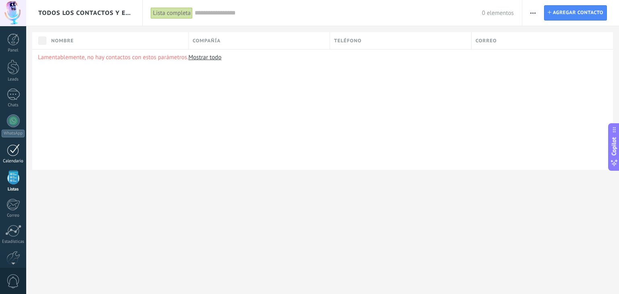
click at [16, 151] on div at bounding box center [13, 150] width 13 height 13
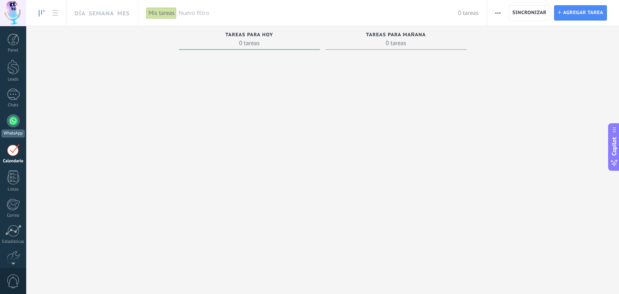
click at [15, 127] on link "WhatsApp" at bounding box center [13, 126] width 26 height 23
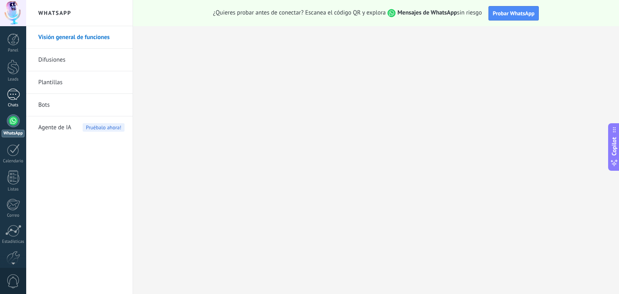
click at [18, 96] on div at bounding box center [13, 95] width 13 height 12
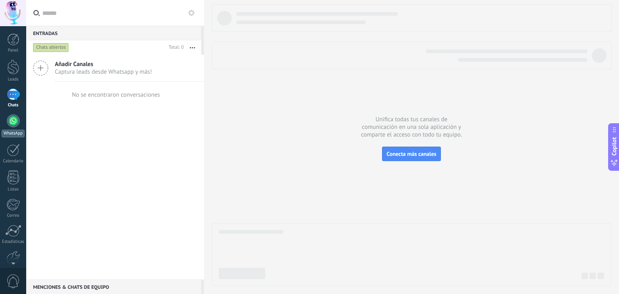
click at [17, 121] on div at bounding box center [13, 121] width 13 height 13
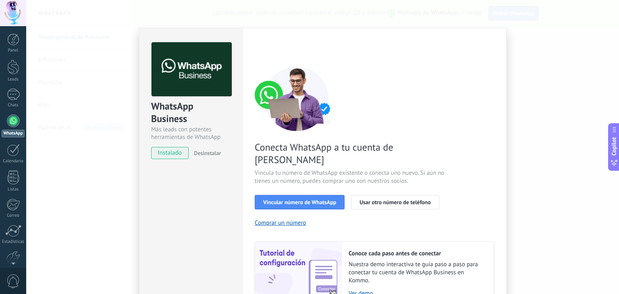
scroll to position [35, 0]
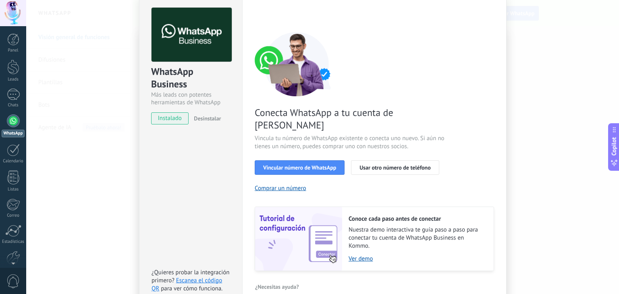
drag, startPoint x: 311, startPoint y: 154, endPoint x: 352, endPoint y: 135, distance: 45.1
click at [352, 135] on div "Conecta WhatsApp a tu cuenta de Kommo Vincula tu número de WhatsApp existente o…" at bounding box center [375, 152] width 240 height 240
click at [313, 165] on span "Vincular número de WhatsApp" at bounding box center [299, 168] width 73 height 6
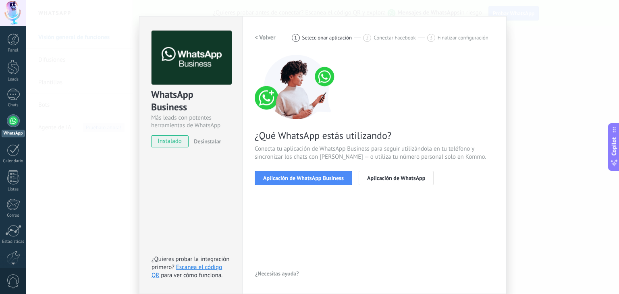
scroll to position [11, 0]
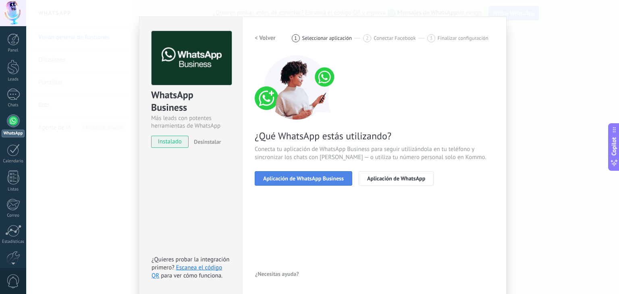
click at [315, 179] on span "Aplicación de WhatsApp Business" at bounding box center [303, 179] width 81 height 6
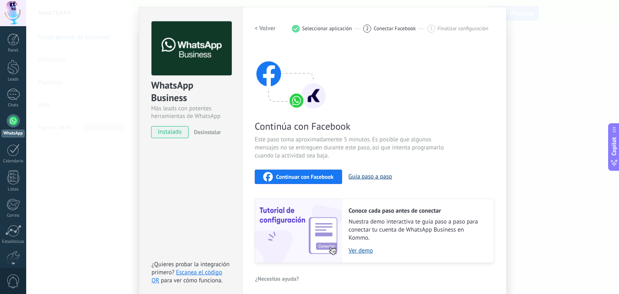
scroll to position [25, 0]
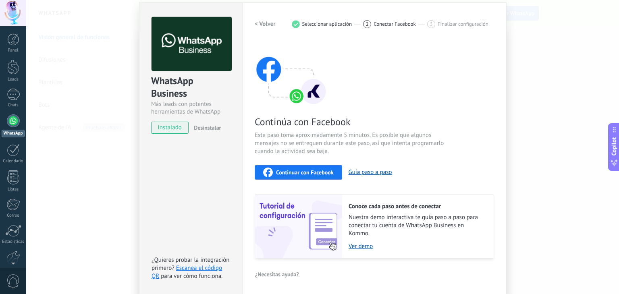
click at [321, 174] on span "Continuar con Facebook" at bounding box center [305, 173] width 58 height 6
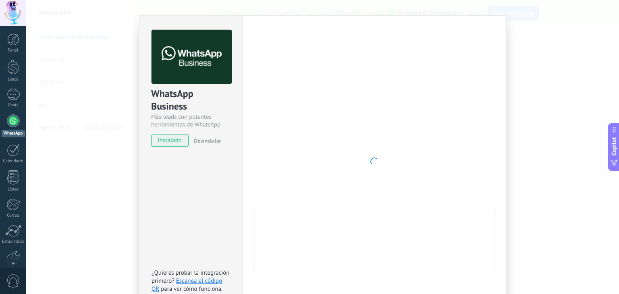
scroll to position [0, 0]
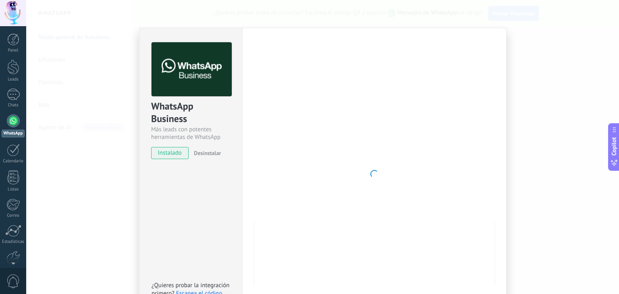
click at [171, 156] on span "instalado" at bounding box center [170, 153] width 37 height 12
click at [83, 132] on div "WhatsApp Business Más leads con potentes herramientas de WhatsApp instalado Des…" at bounding box center [322, 147] width 593 height 294
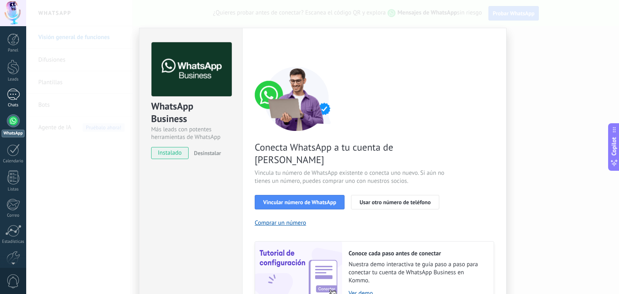
click at [12, 92] on div at bounding box center [13, 95] width 13 height 12
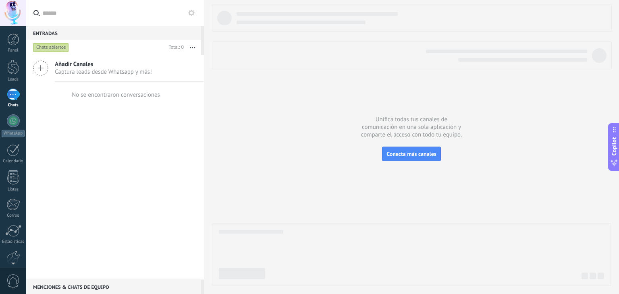
click at [85, 70] on span "Captura leads desde Whatsapp y más!" at bounding box center [103, 72] width 97 height 8
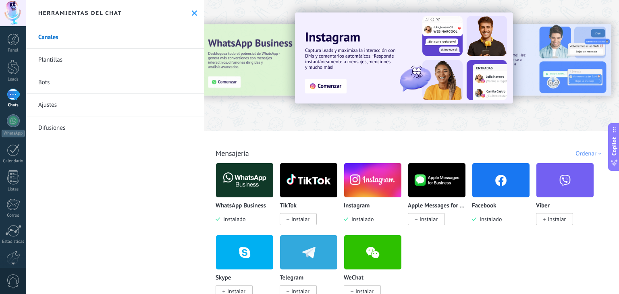
click at [300, 222] on span "Instalar" at bounding box center [301, 219] width 18 height 7
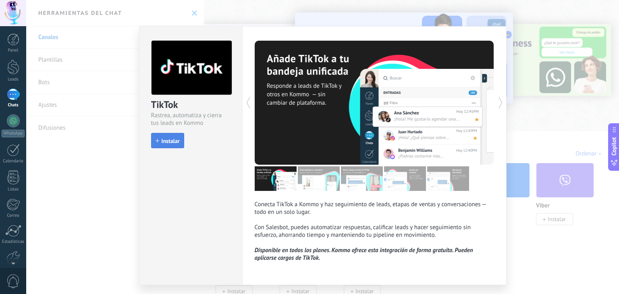
click at [164, 141] on span "Instalar" at bounding box center [171, 141] width 18 height 6
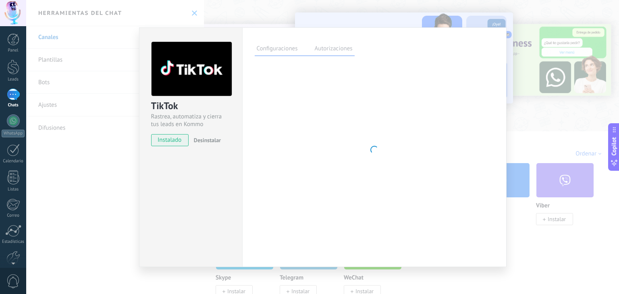
click at [542, 107] on div "TikTok Rastrea, automatiza y cierra tus leads en Kommo instalado Desinstalar Co…" at bounding box center [322, 147] width 593 height 294
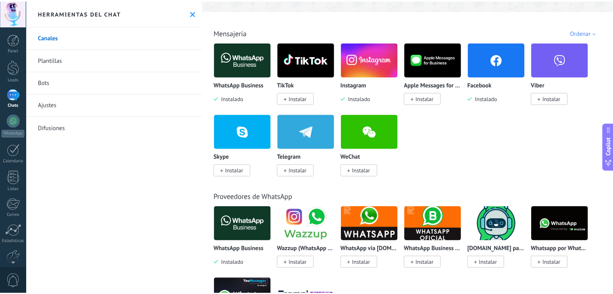
scroll to position [121, 0]
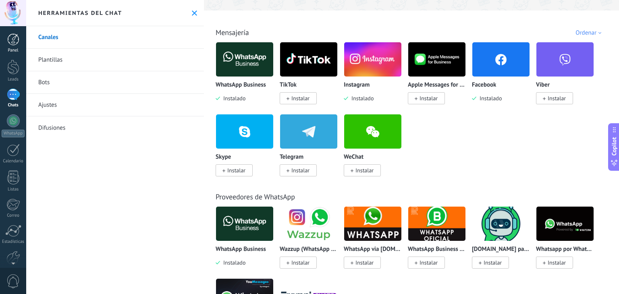
click at [16, 47] on link "Panel" at bounding box center [13, 43] width 26 height 20
